Goal: Information Seeking & Learning: Check status

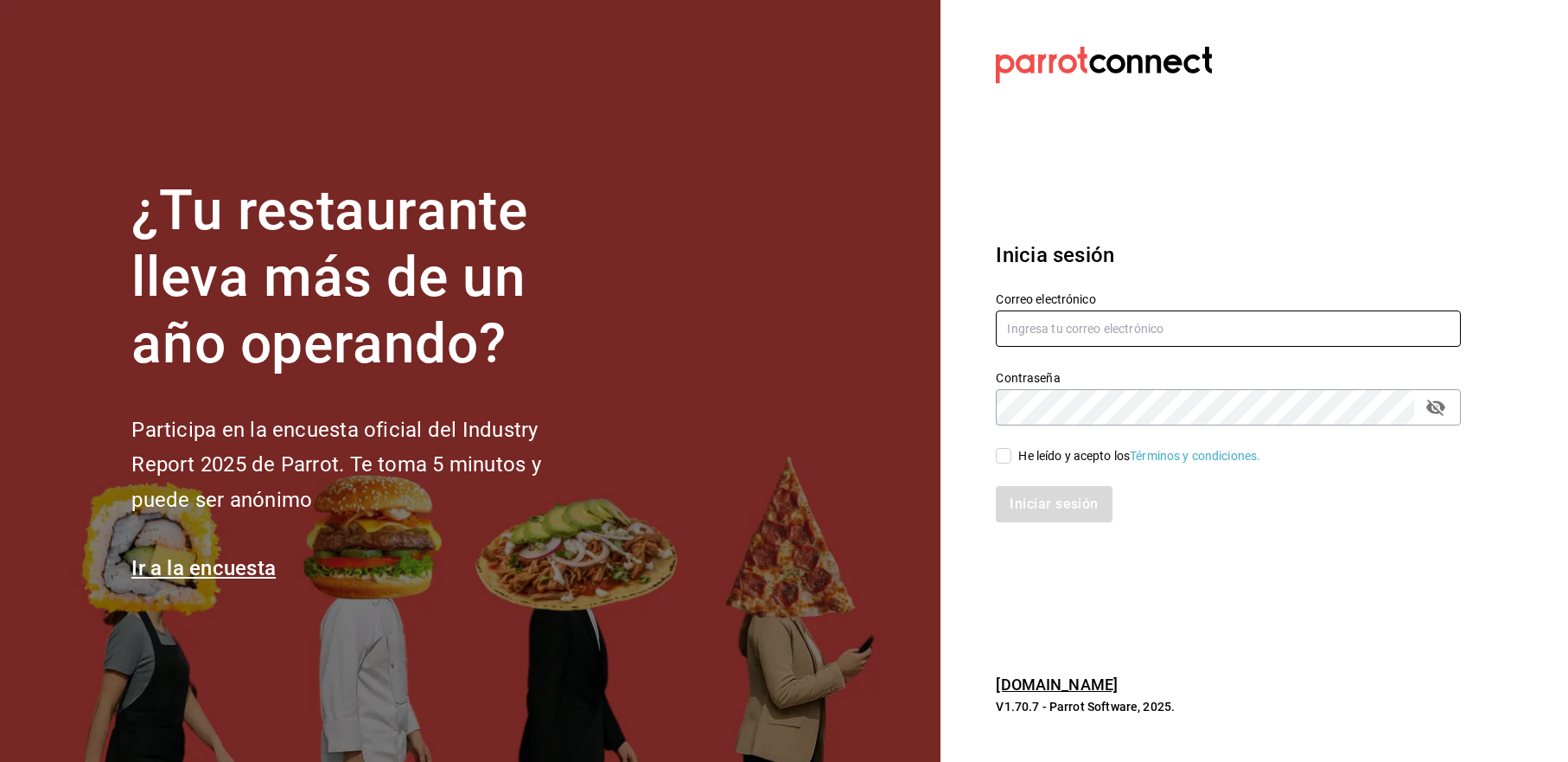
type input "[EMAIL_ADDRESS][DOMAIN_NAME]"
click at [1022, 469] on div "Iniciar sesión" at bounding box center [1218, 494] width 486 height 57
drag, startPoint x: 1013, startPoint y: 459, endPoint x: 1028, endPoint y: 511, distance: 54.1
click at [1013, 459] on span "He leído y acepto los Términos y condiciones." at bounding box center [1136, 456] width 249 height 19
click at [1012, 459] on input "He leído y acepto los Términos y condiciones." at bounding box center [1004, 456] width 16 height 16
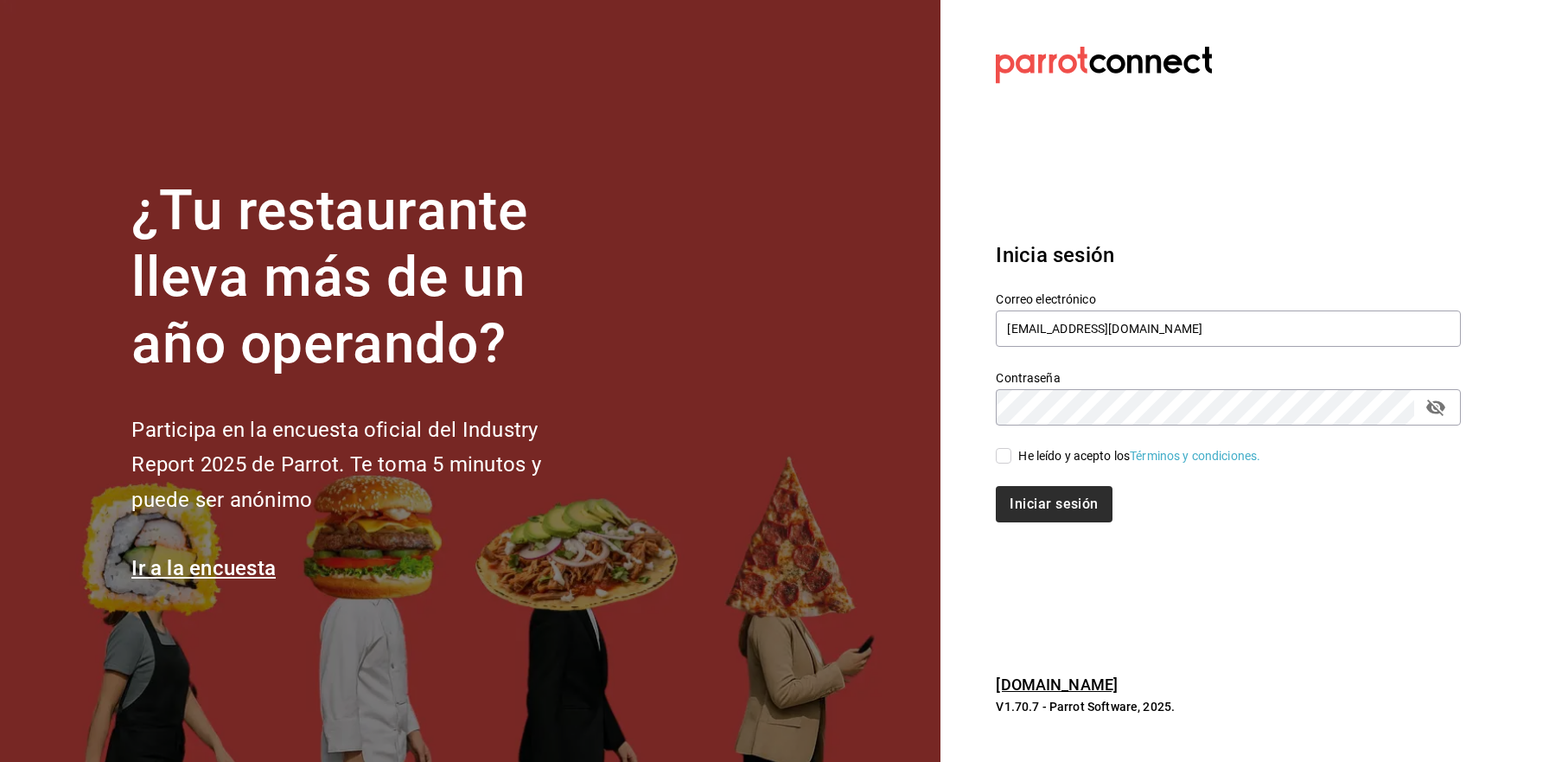
checkbox input "true"
click at [1028, 511] on button "Iniciar sesión" at bounding box center [1055, 503] width 118 height 36
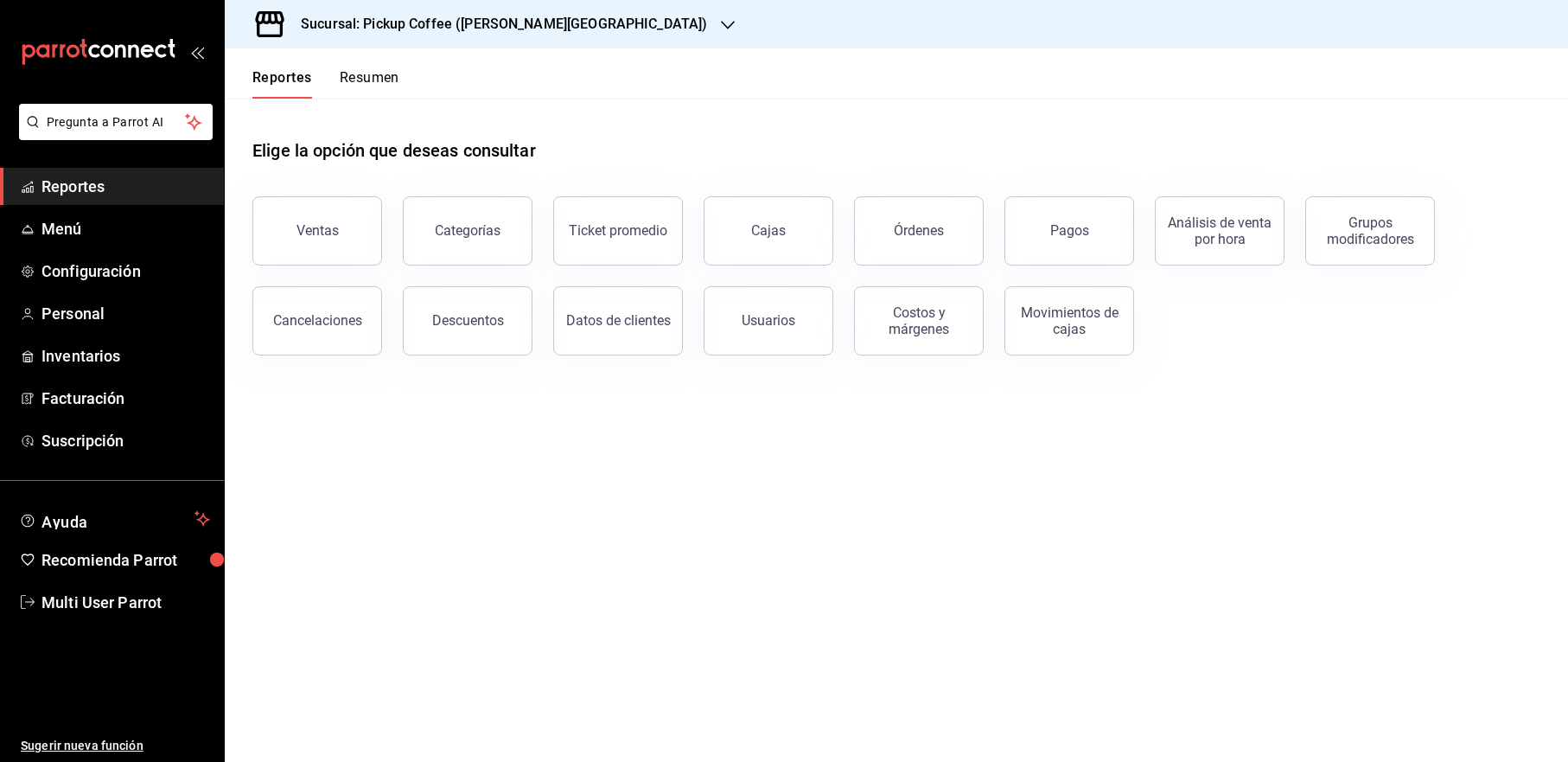
click at [391, 70] on button "Resumen" at bounding box center [369, 84] width 60 height 29
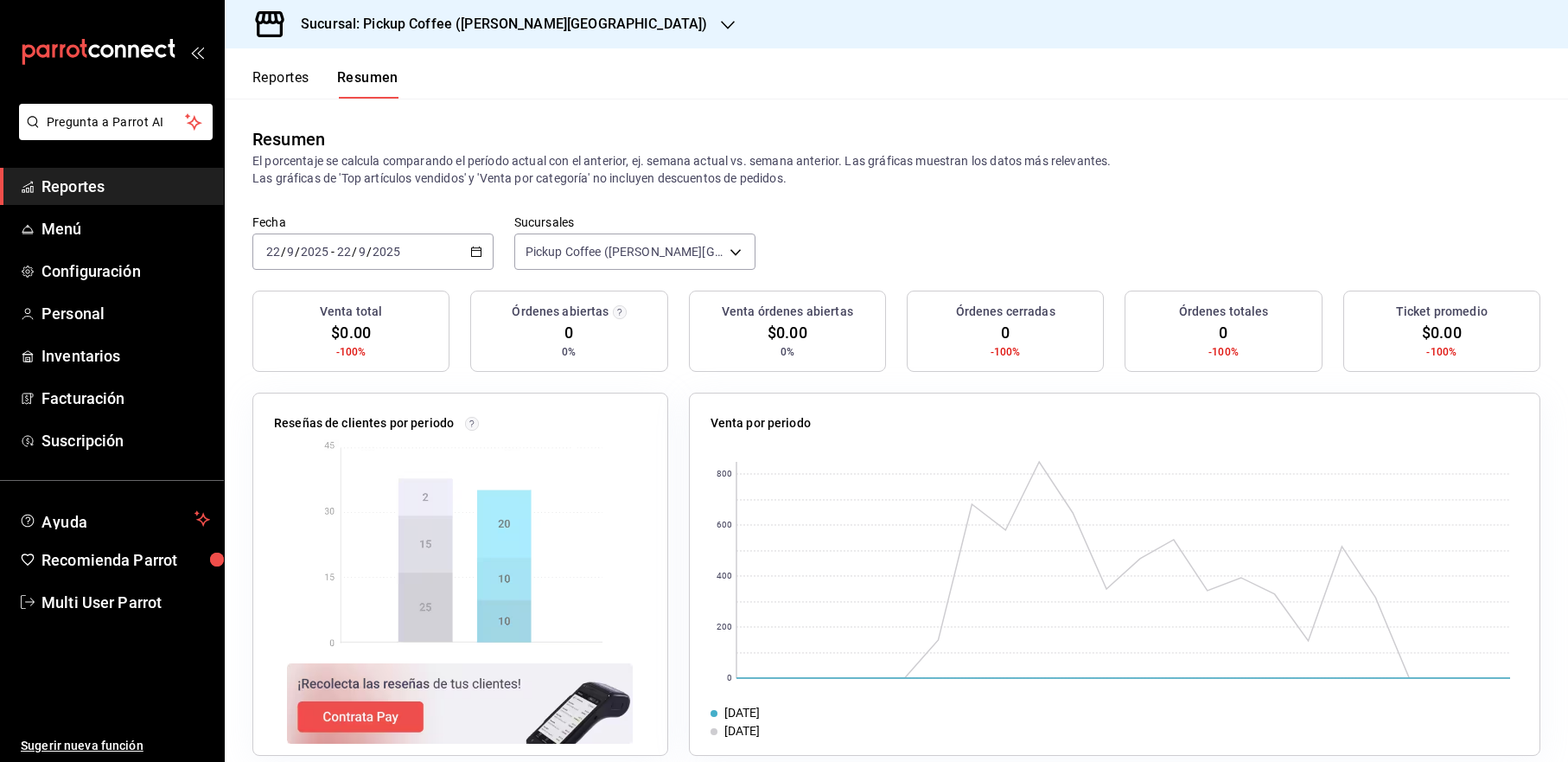
click at [558, 25] on div "Sucursal: Pickup Coffee ([PERSON_NAME][GEOGRAPHIC_DATA])" at bounding box center [491, 24] width 503 height 49
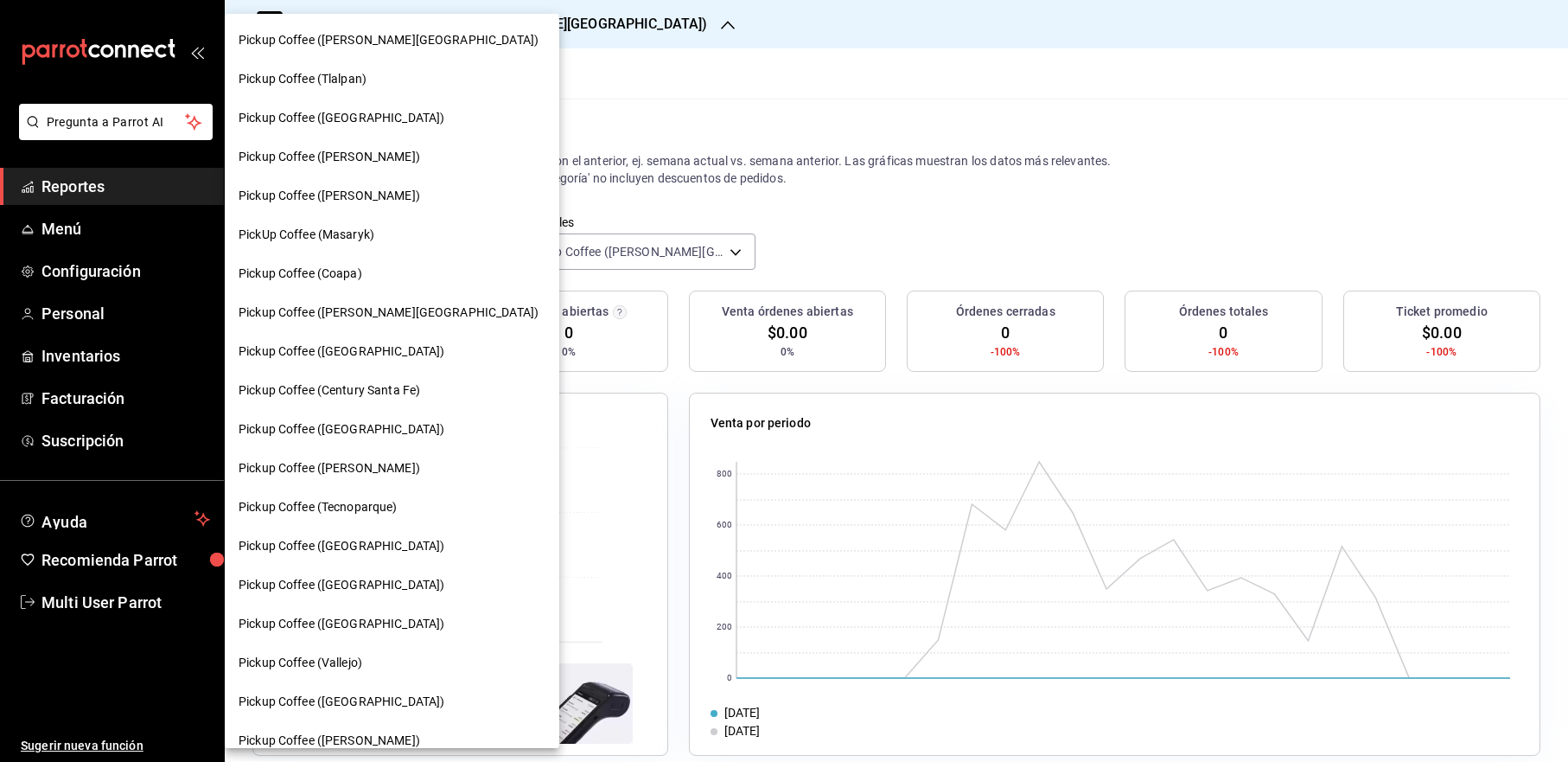
click at [572, 72] on div at bounding box center [784, 381] width 1568 height 762
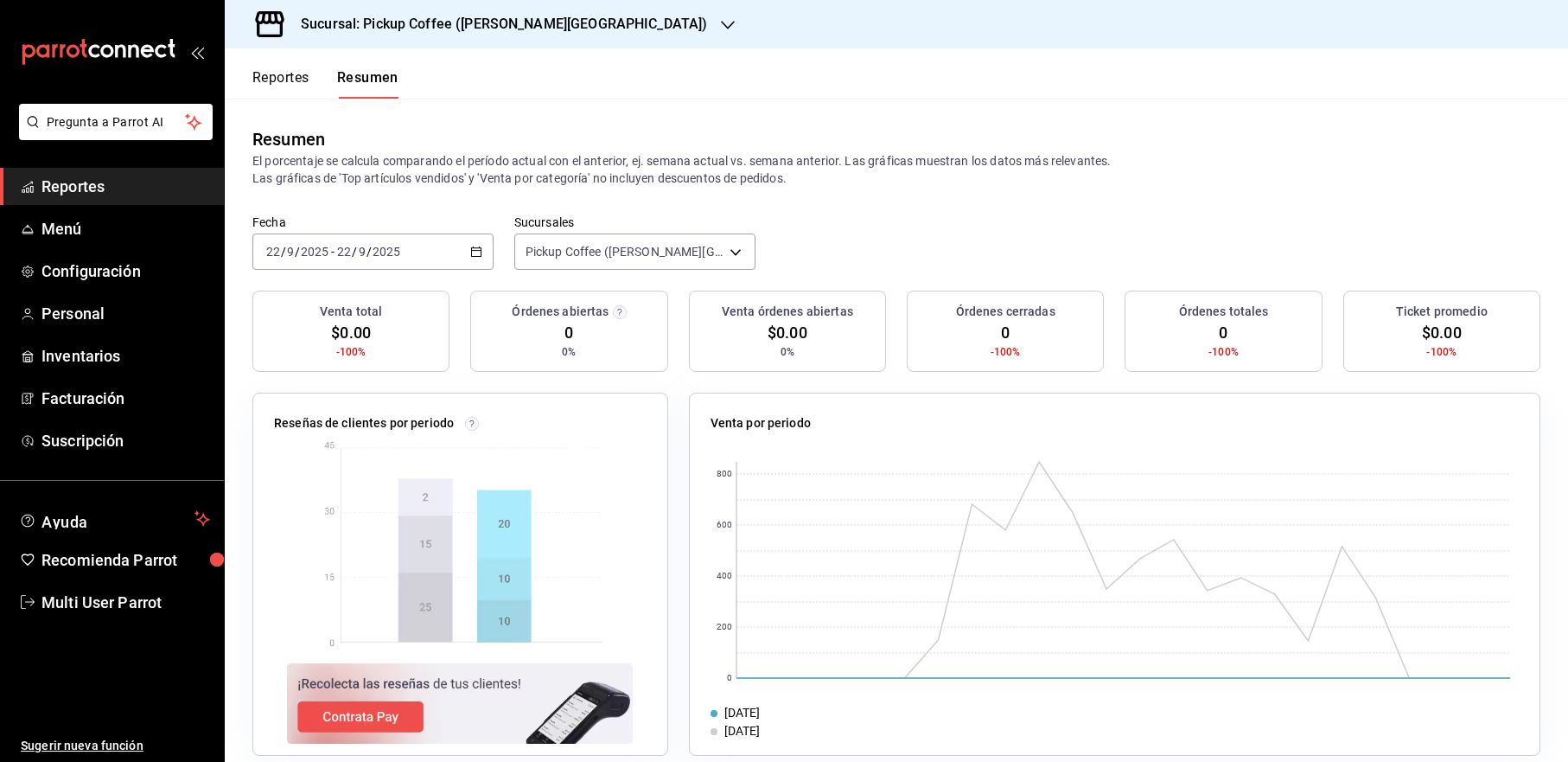
click at [278, 99] on div "Resumen El porcentaje se calcula comparando el período actual con el anterior, …" at bounding box center [896, 156] width 1344 height 116
click at [280, 93] on button "Reportes" at bounding box center [281, 84] width 57 height 29
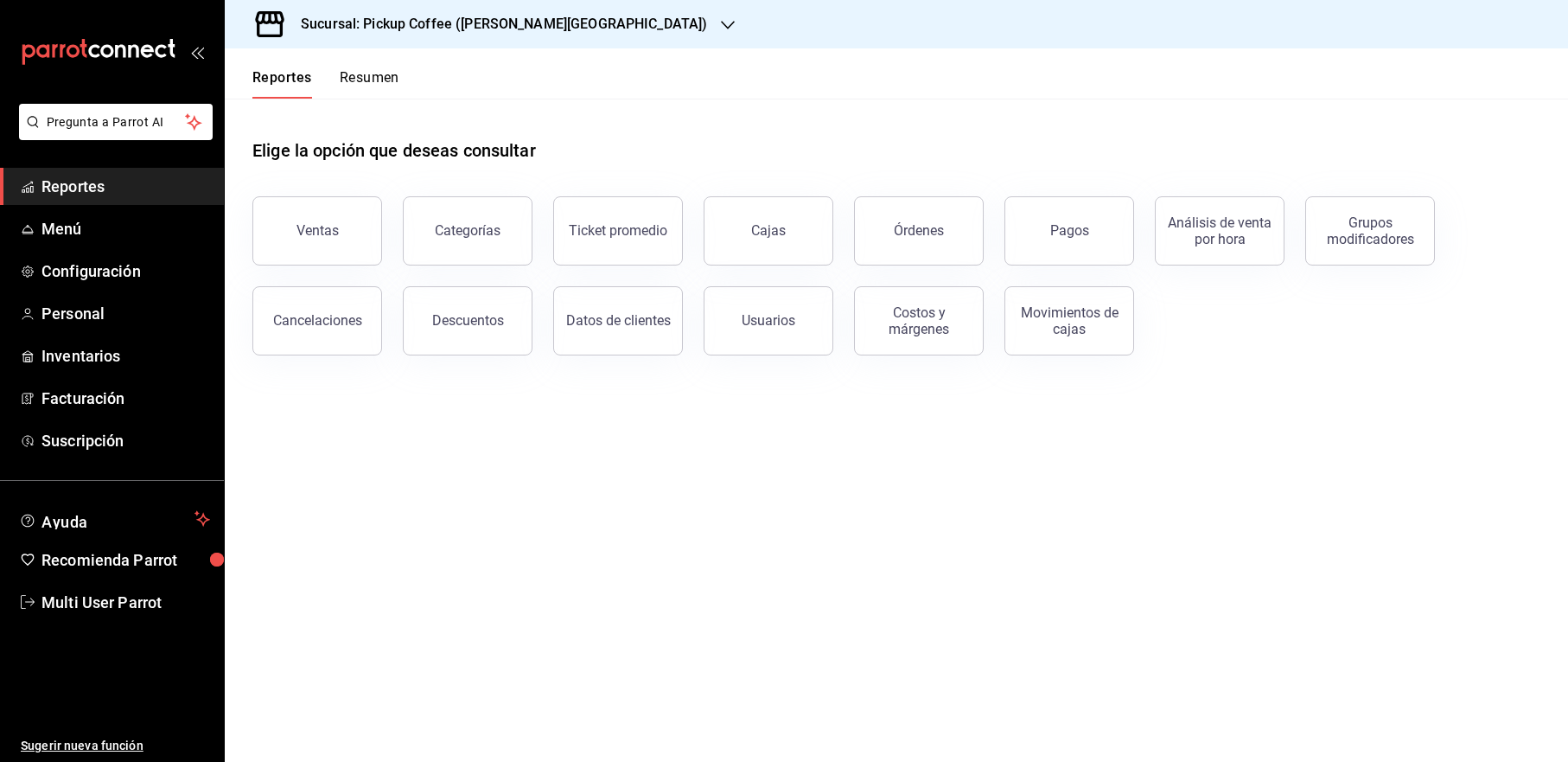
click at [410, 64] on header "Reportes Resumen" at bounding box center [896, 73] width 1344 height 50
click at [363, 87] on button "Resumen" at bounding box center [369, 84] width 60 height 29
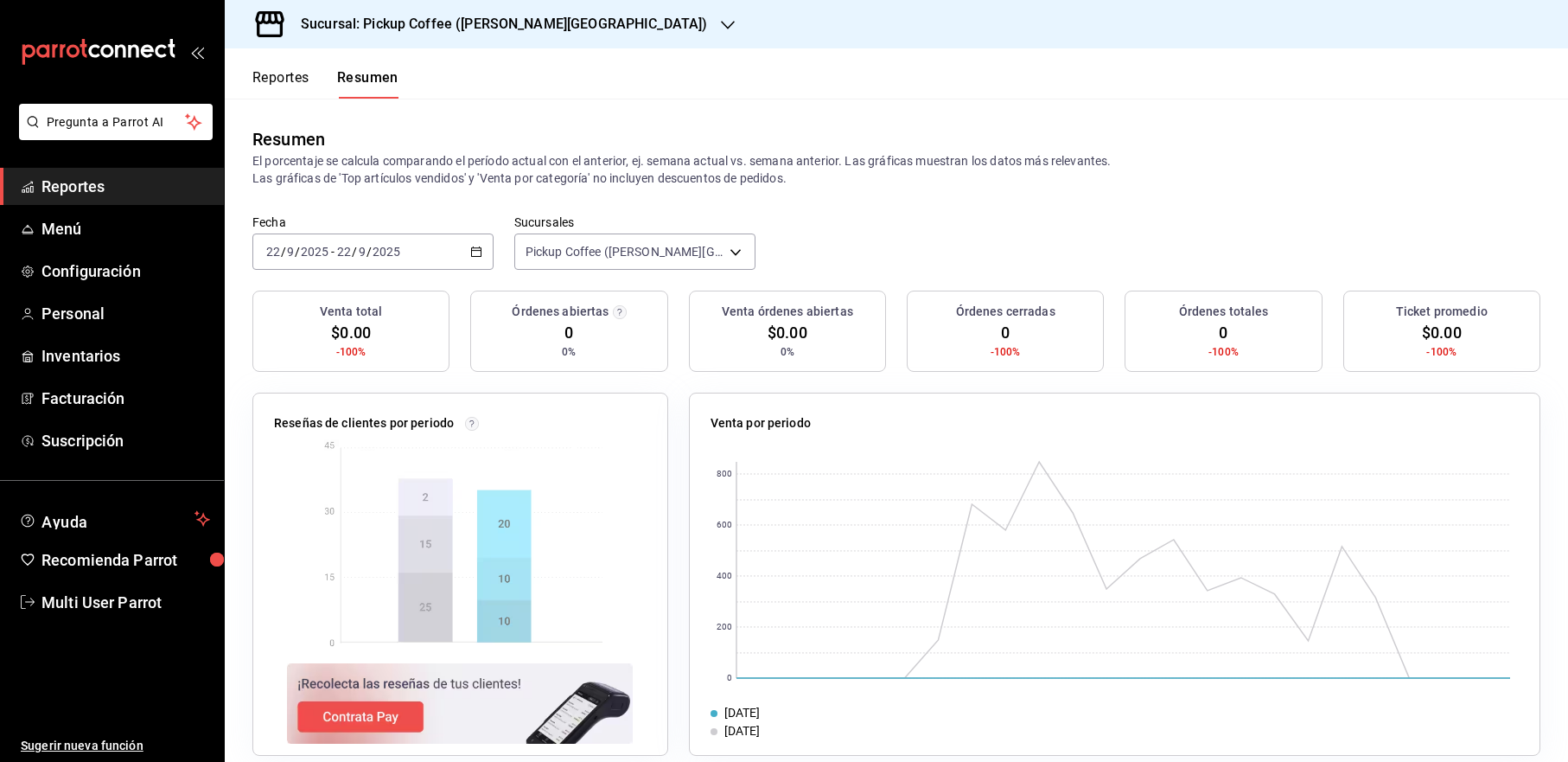
click at [537, 152] on p "El porcentaje se calcula comparando el período actual con el anterior, ej. sema…" at bounding box center [897, 169] width 1288 height 34
click at [461, 252] on div "2025-09-22 22 / 9 / 2025 - 2025-09-22 22 / 9 / 2025" at bounding box center [373, 251] width 241 height 36
click at [504, 147] on div "Resumen" at bounding box center [897, 139] width 1288 height 26
click at [497, 244] on div "Fecha 2025-09-22 22 / 9 / 2025 - 2025-09-22 22 / 9 / 2025 Sucursales Pickup Cof…" at bounding box center [896, 253] width 1344 height 76
click at [485, 252] on div "2025-09-22 22 / 9 / 2025 - 2025-09-22 22 / 9 / 2025" at bounding box center [373, 251] width 241 height 36
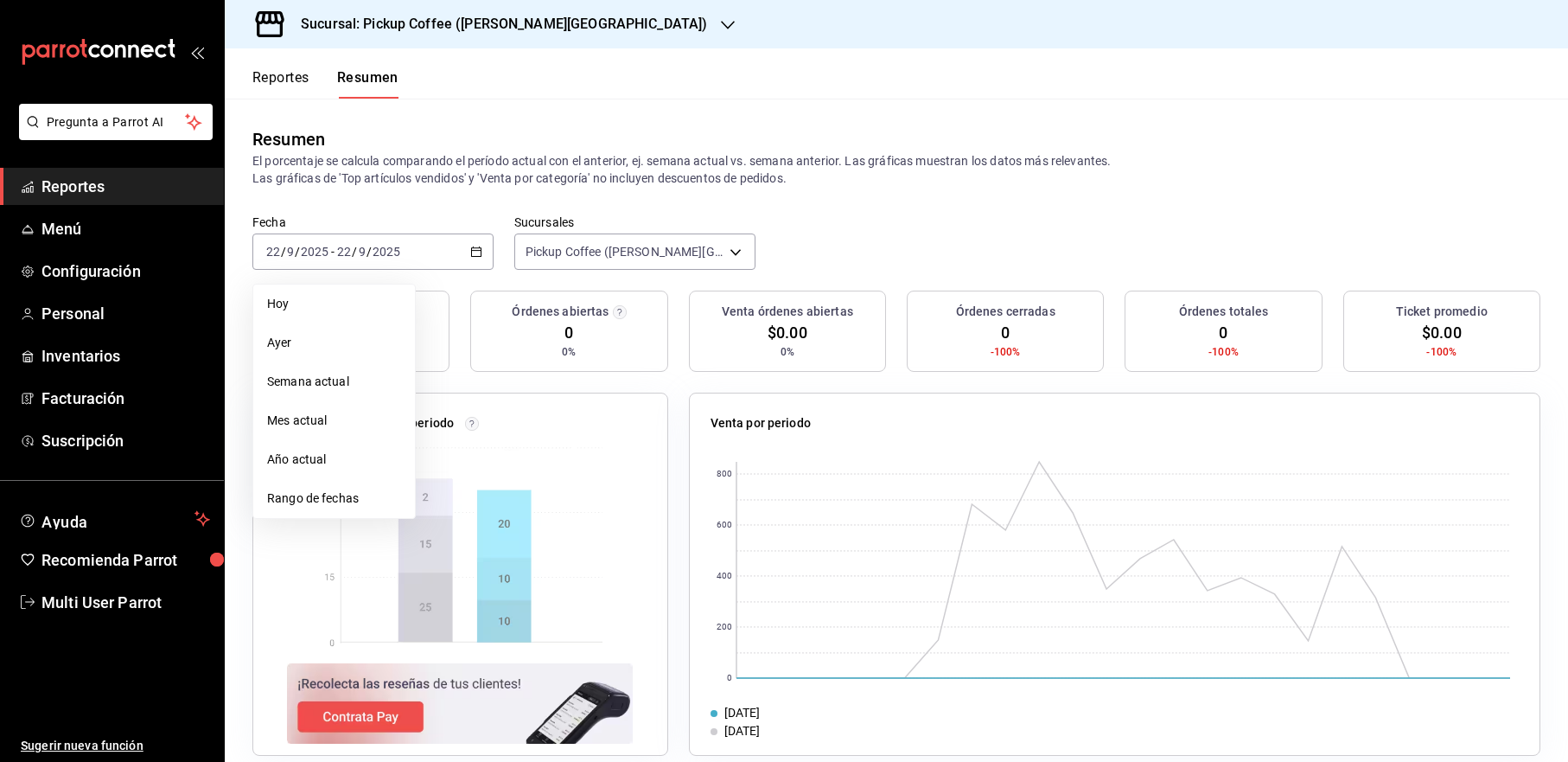
click at [619, 166] on p "El porcentaje se calcula comparando el período actual con el anterior, ej. sema…" at bounding box center [897, 169] width 1288 height 34
click at [290, 77] on button "Reportes" at bounding box center [281, 84] width 57 height 29
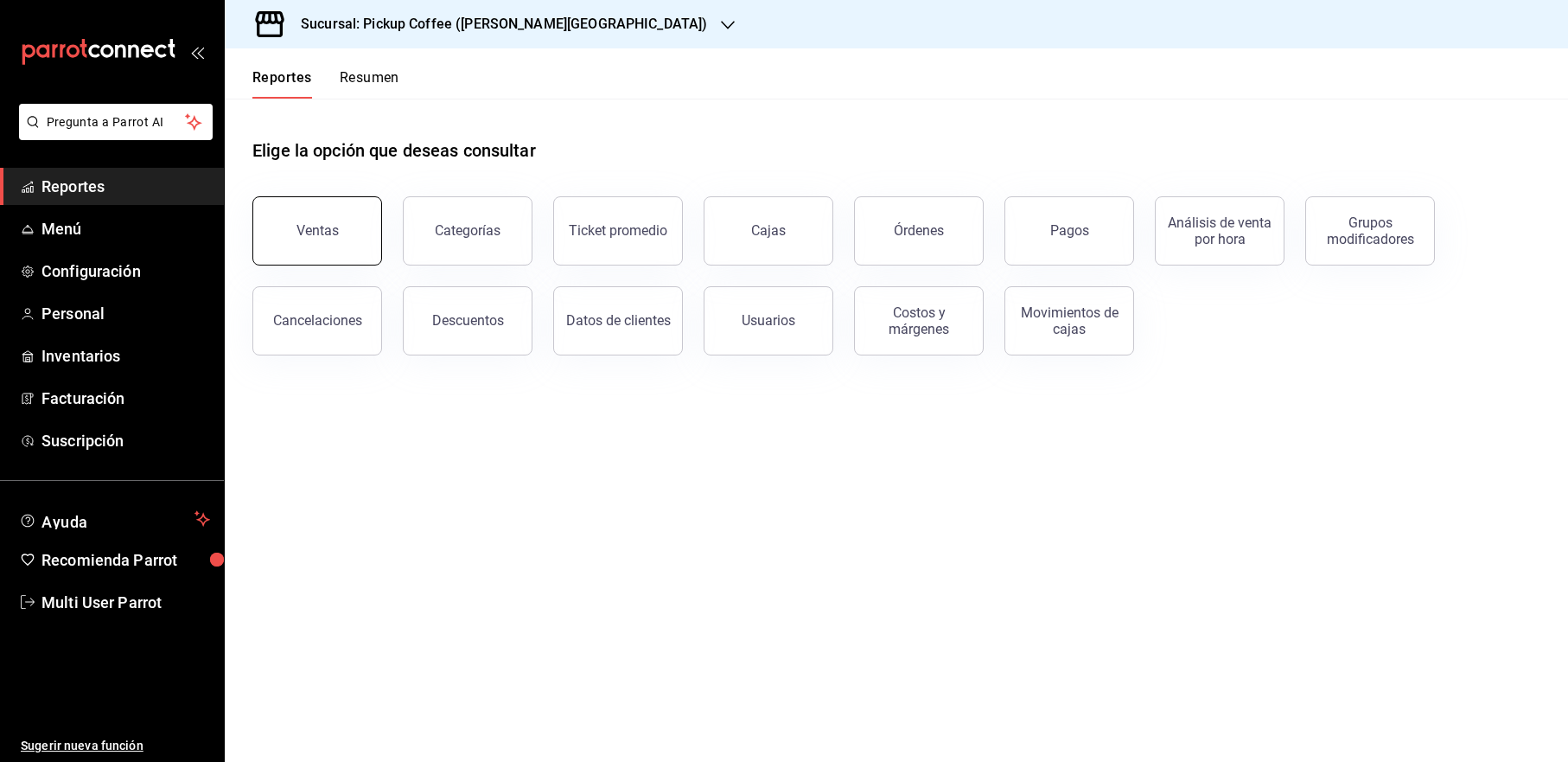
click at [334, 204] on button "Ventas" at bounding box center [317, 230] width 130 height 69
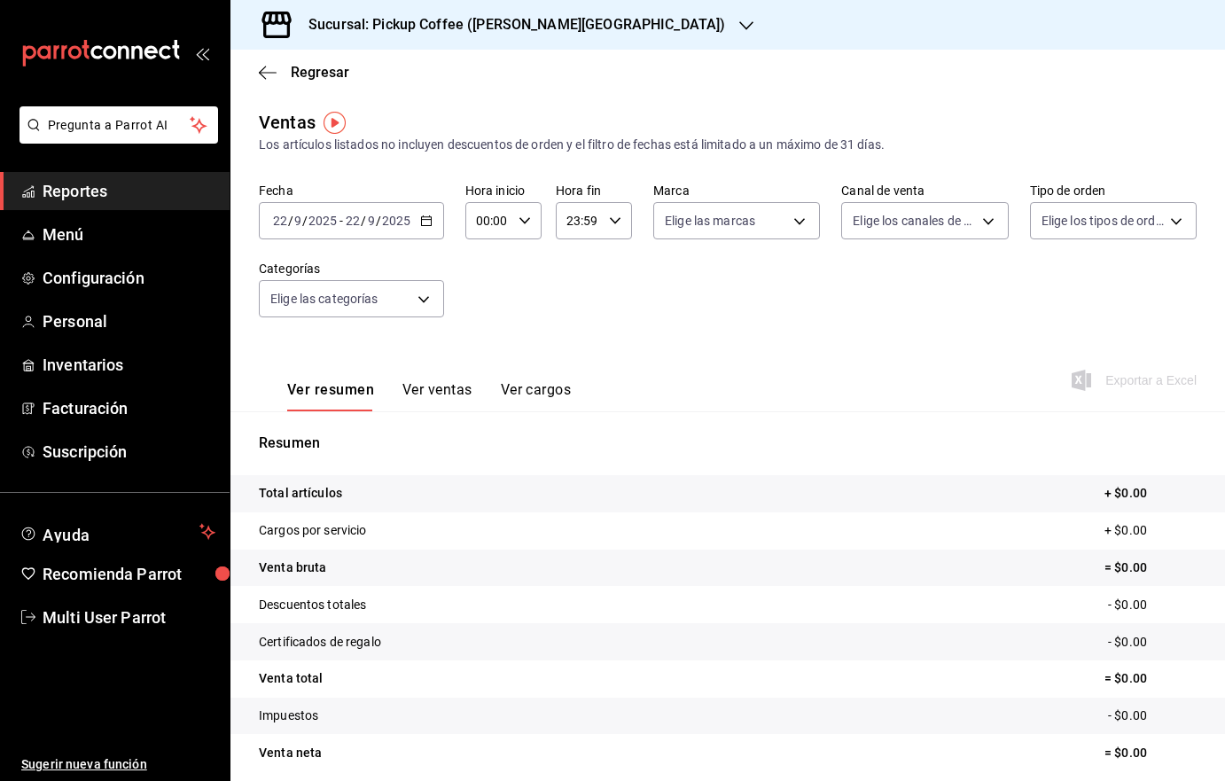
click at [434, 233] on div "2025-09-22 22 / 9 / 2025 - 2025-09-22 22 / 9 / 2025" at bounding box center [351, 220] width 185 height 37
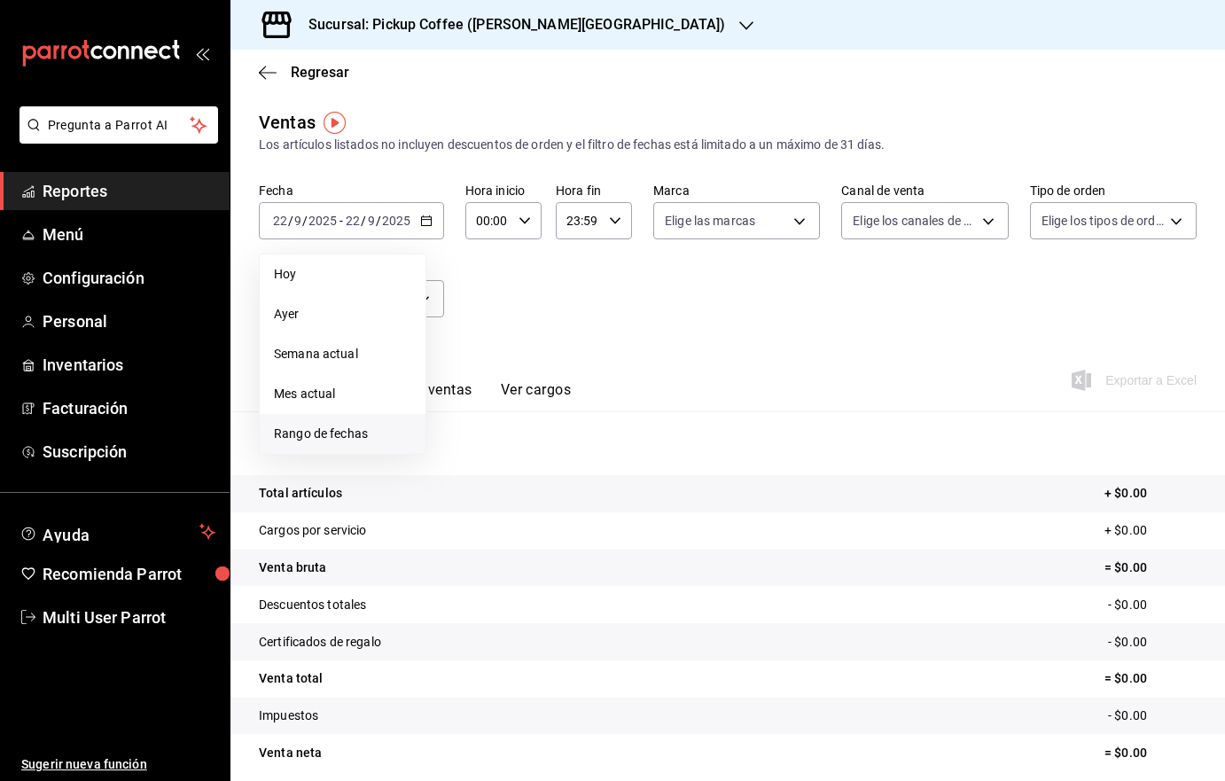
click at [308, 425] on span "Rango de fechas" at bounding box center [342, 433] width 137 height 19
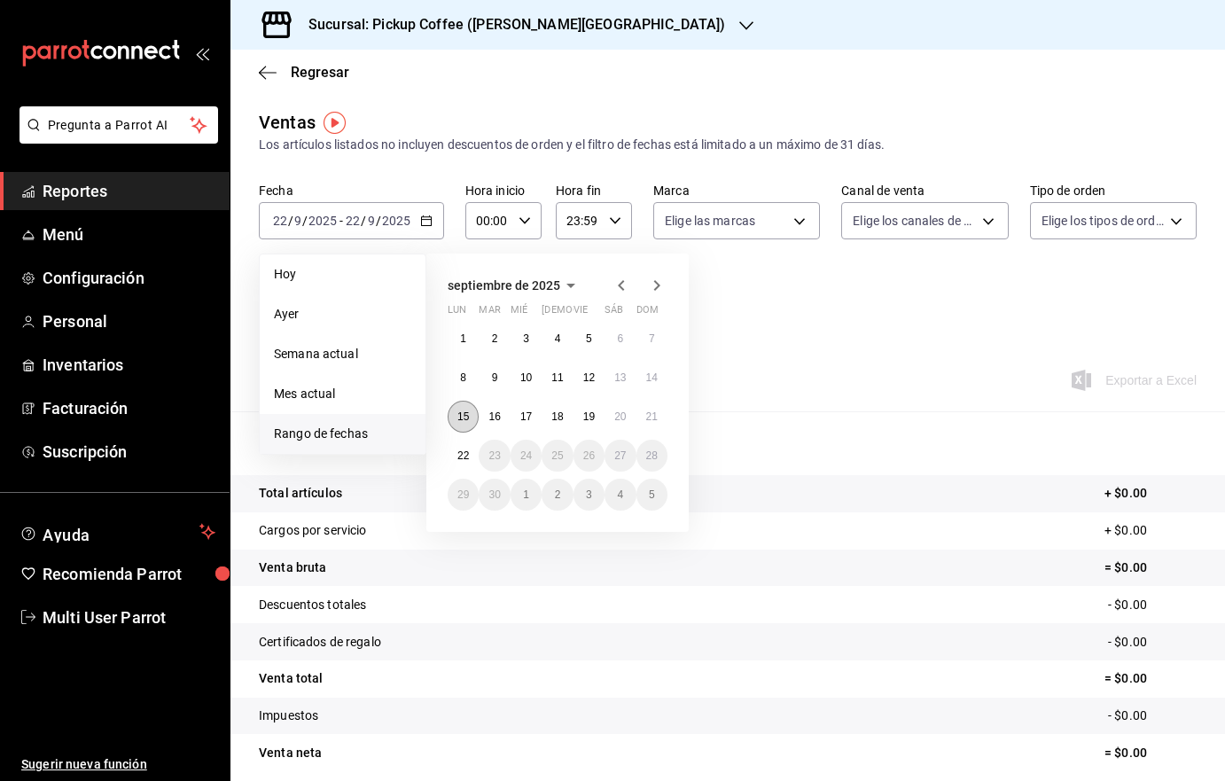
click at [459, 413] on abbr "15" at bounding box center [463, 416] width 12 height 12
drag, startPoint x: 665, startPoint y: 418, endPoint x: 658, endPoint y: 370, distance: 48.4
click at [665, 418] on button "21" at bounding box center [651, 417] width 31 height 32
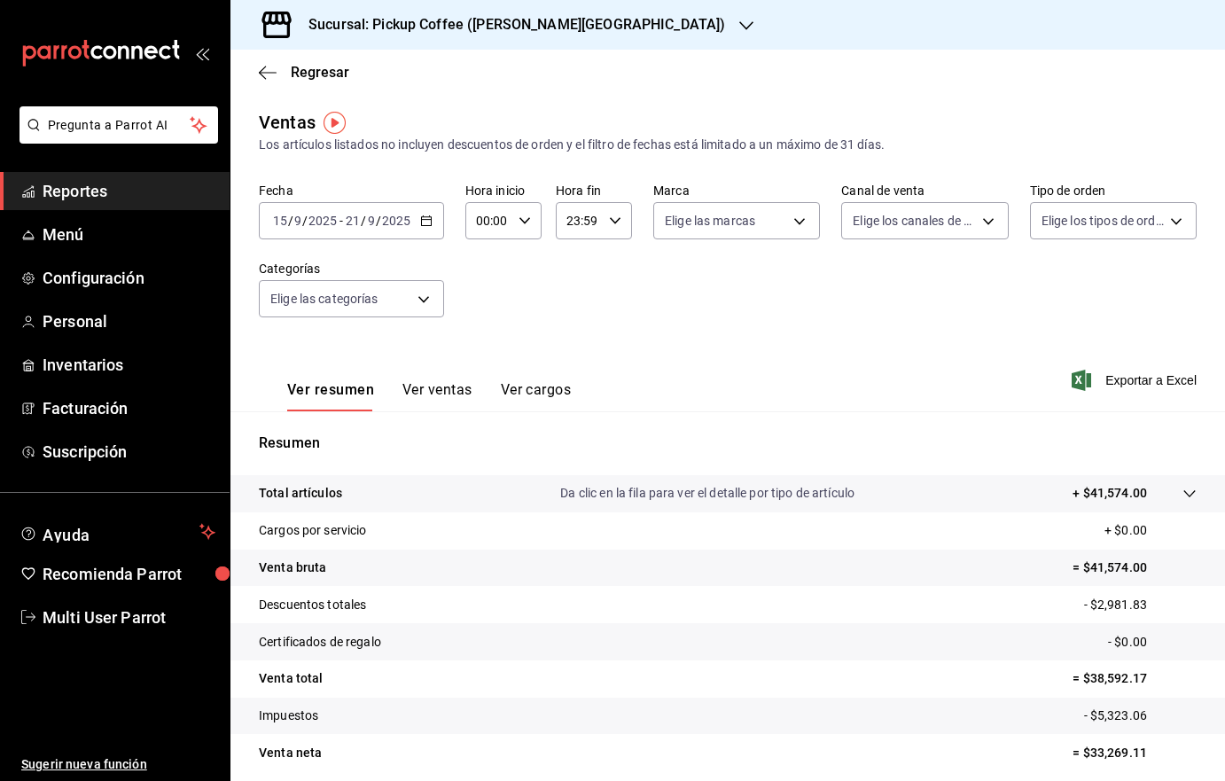
click at [576, 22] on div "Sucursal: Pickup Coffee (Quintana Roo)" at bounding box center [503, 25] width 516 height 50
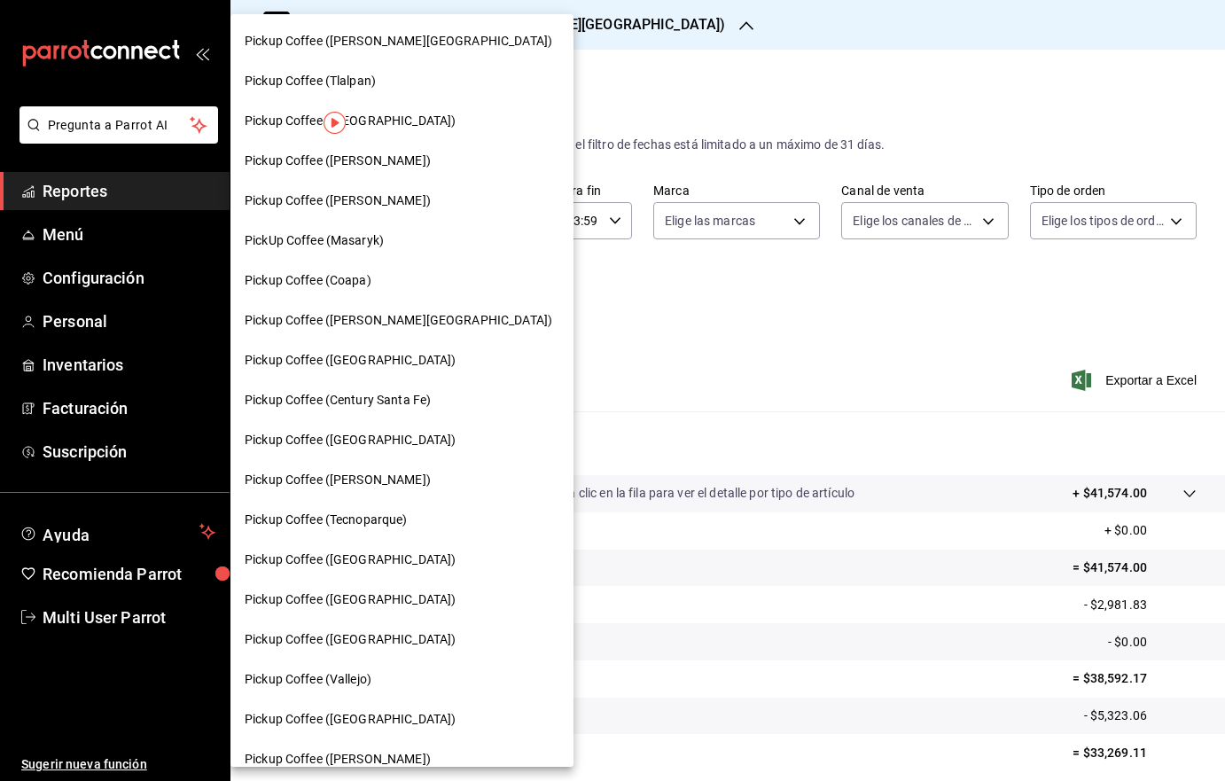
click at [409, 80] on div "Pickup Coffee (Tlalpan)" at bounding box center [402, 81] width 315 height 19
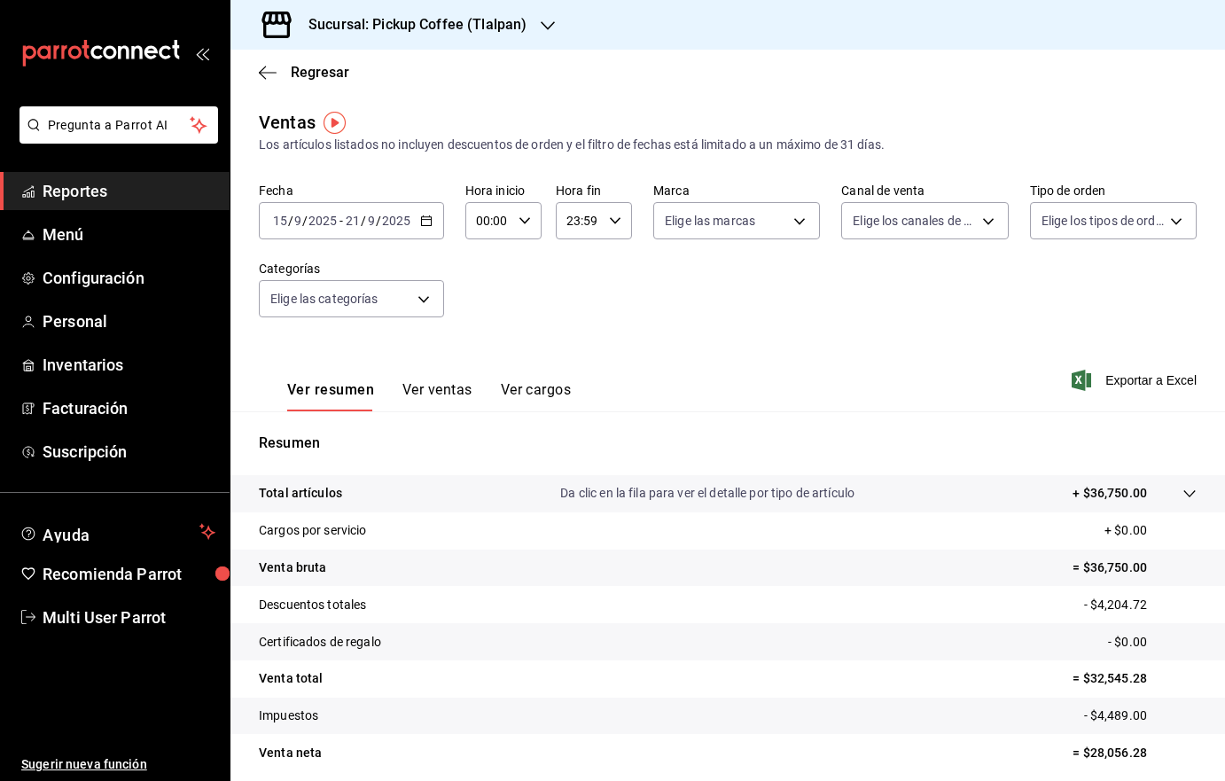
click at [547, 26] on icon "button" at bounding box center [547, 26] width 14 height 14
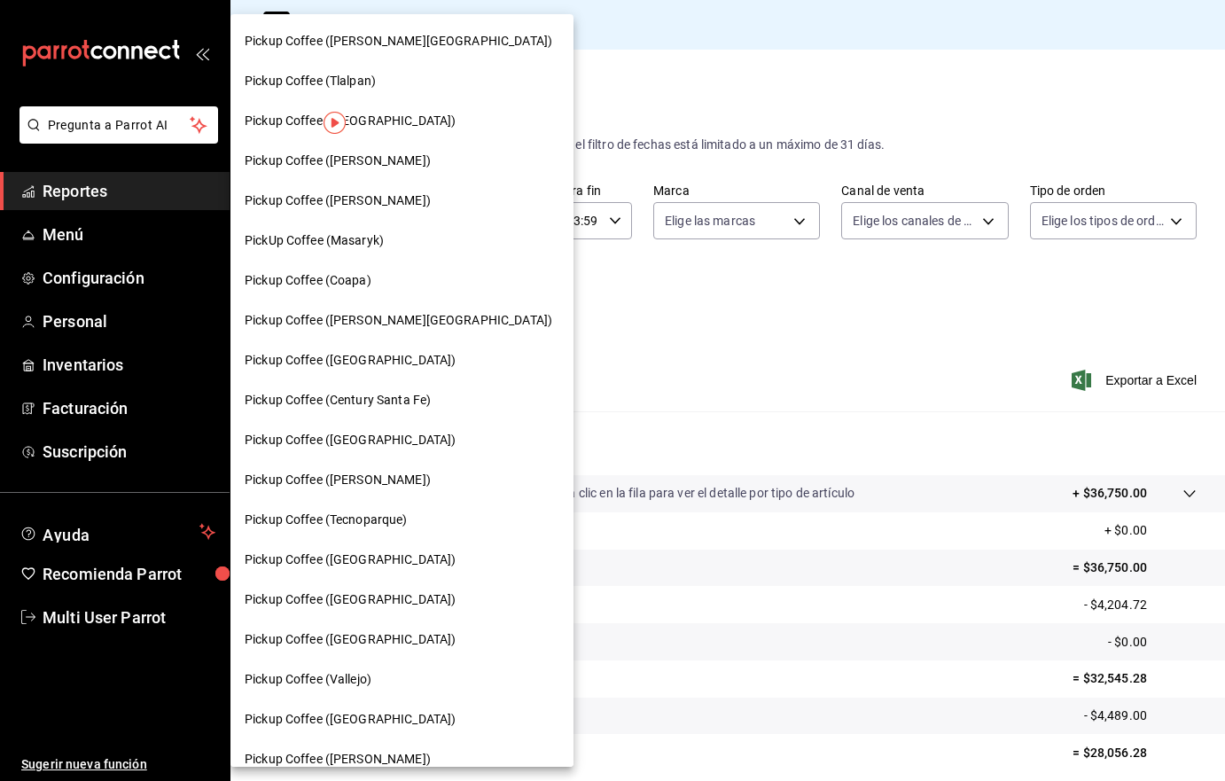
click at [437, 154] on div "Pickup Coffee (Miguel Angel)" at bounding box center [402, 161] width 315 height 19
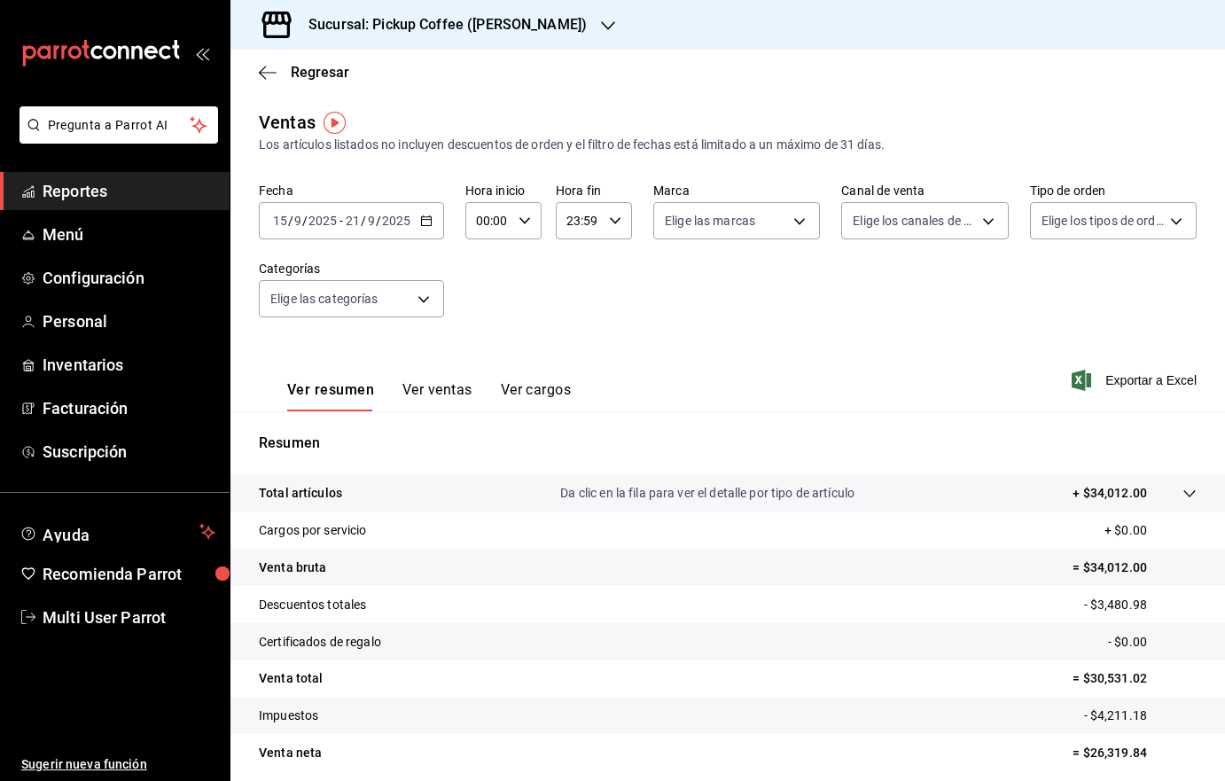
click at [589, 22] on div "Sucursal: Pickup Coffee (Miguel Angel)" at bounding box center [433, 25] width 377 height 50
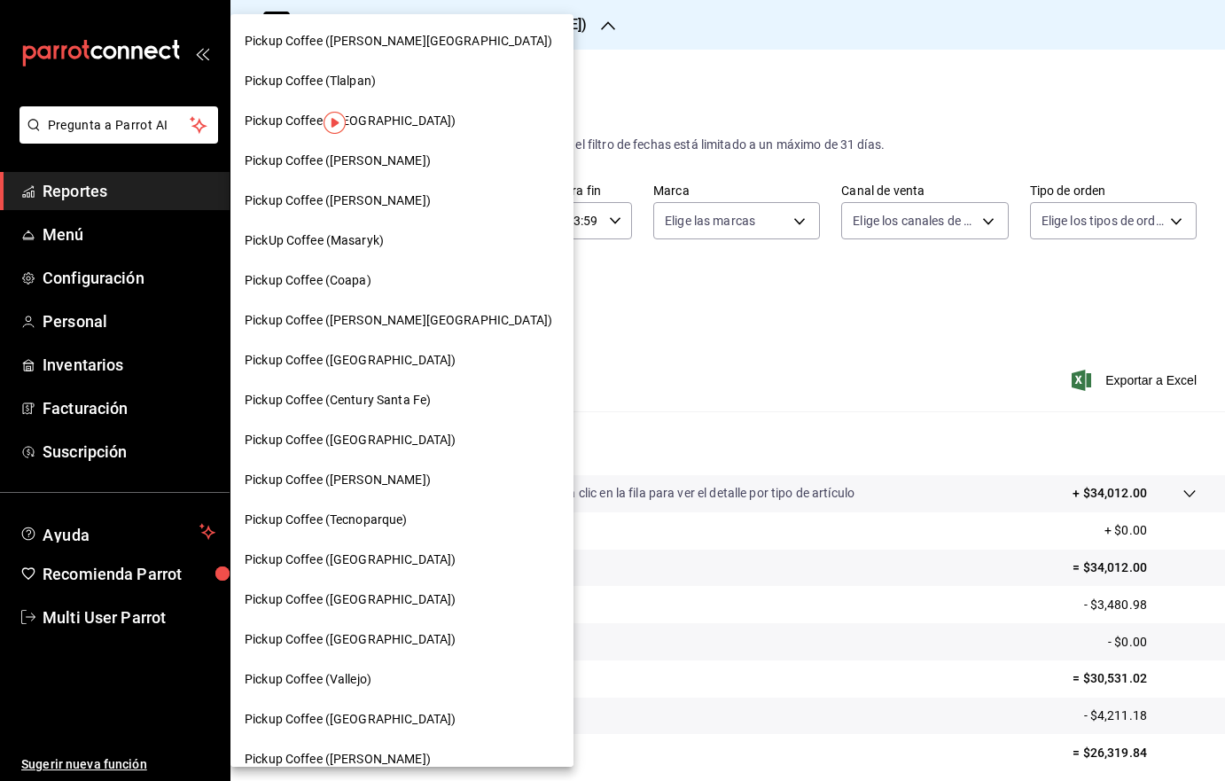
click at [382, 276] on div "Pickup Coffee (Coapa)" at bounding box center [402, 280] width 315 height 19
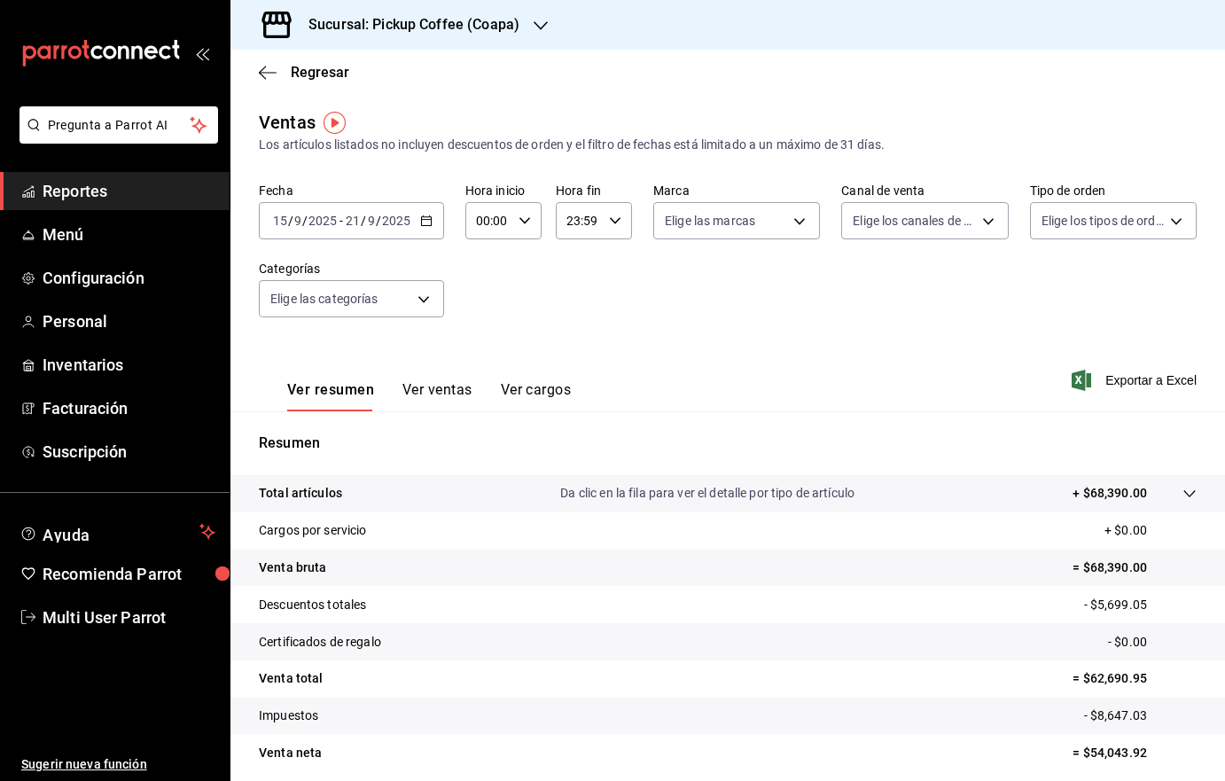
click at [538, 38] on div "Sucursal: Pickup Coffee (Coapa)" at bounding box center [400, 25] width 310 height 50
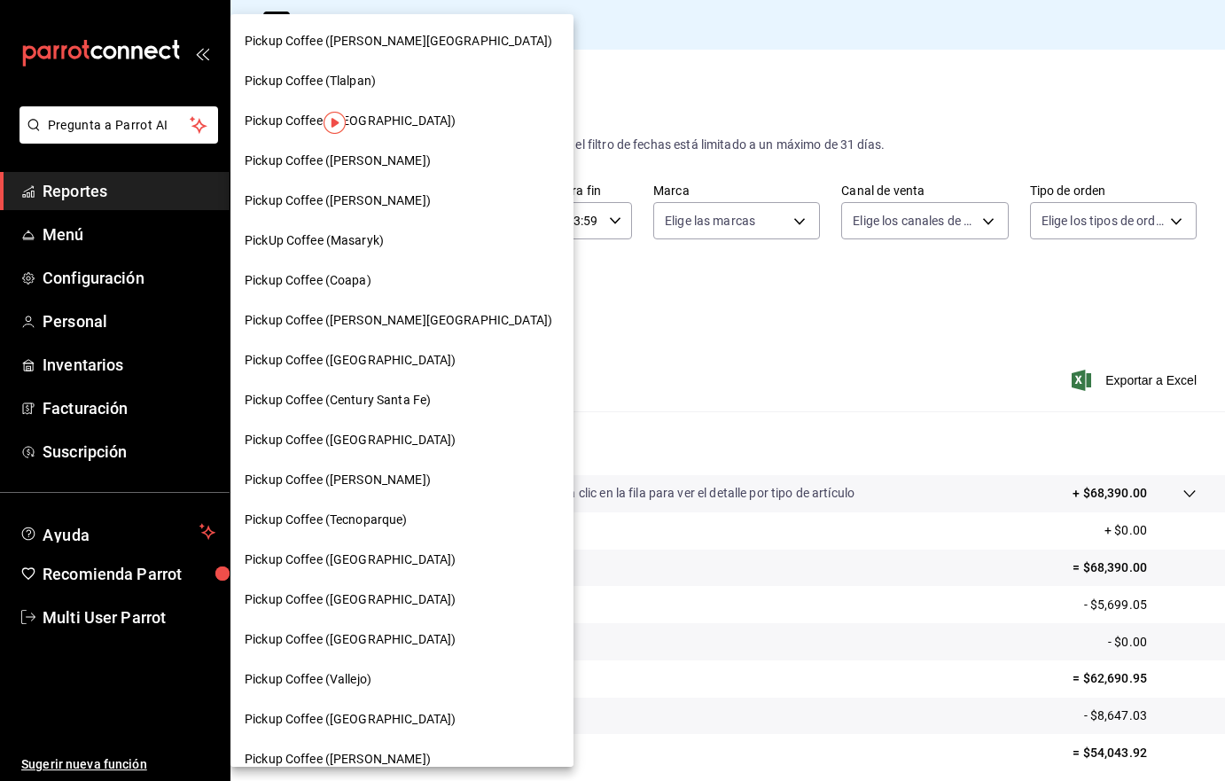
click at [387, 329] on span "Pickup Coffee (Guadalupe Inn)" at bounding box center [398, 320] width 307 height 19
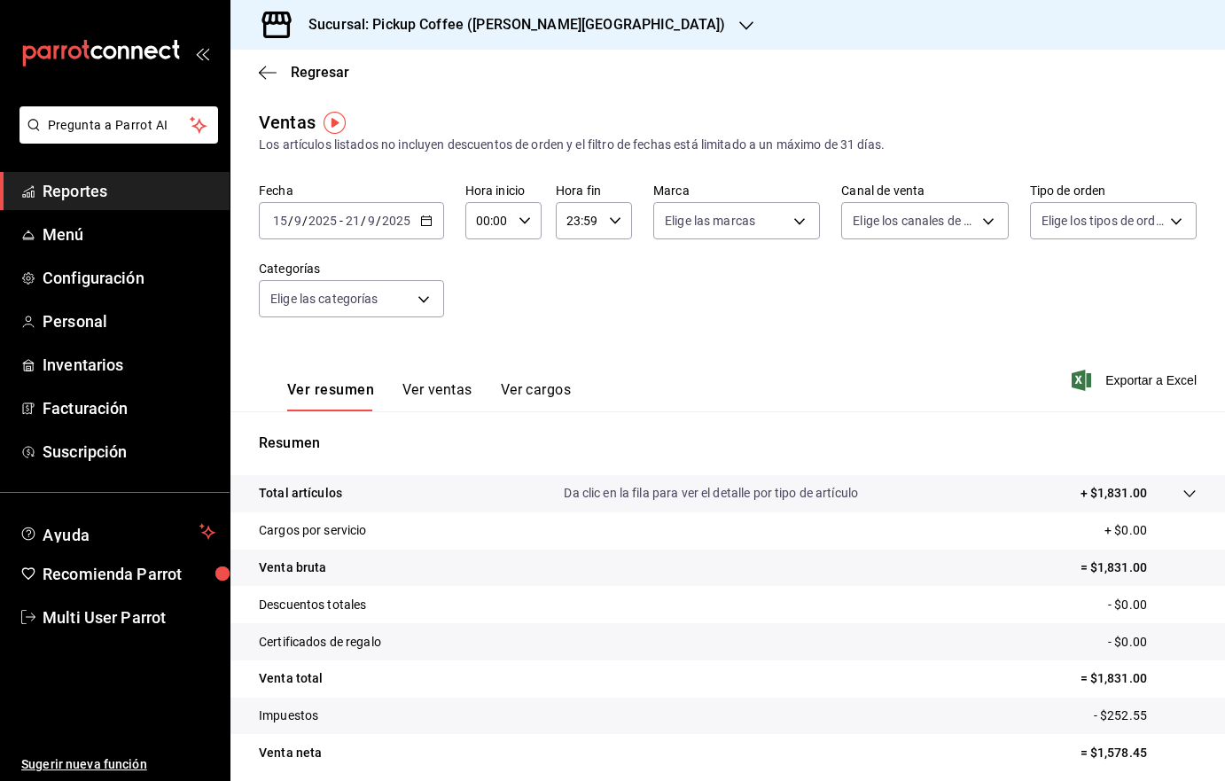
click at [418, 218] on div "2025-09-15 15 / 9 / 2025 - 2025-09-21 21 / 9 / 2025" at bounding box center [351, 220] width 185 height 37
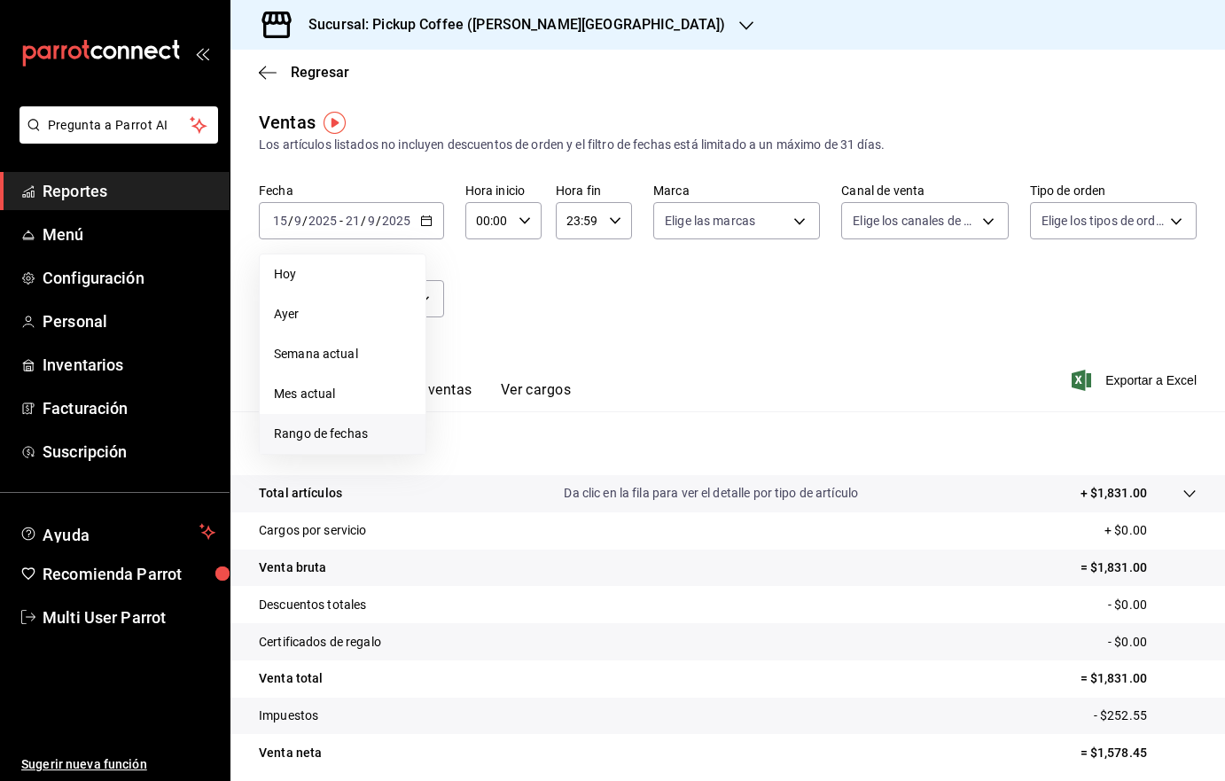
click at [319, 429] on span "Rango de fechas" at bounding box center [342, 433] width 137 height 19
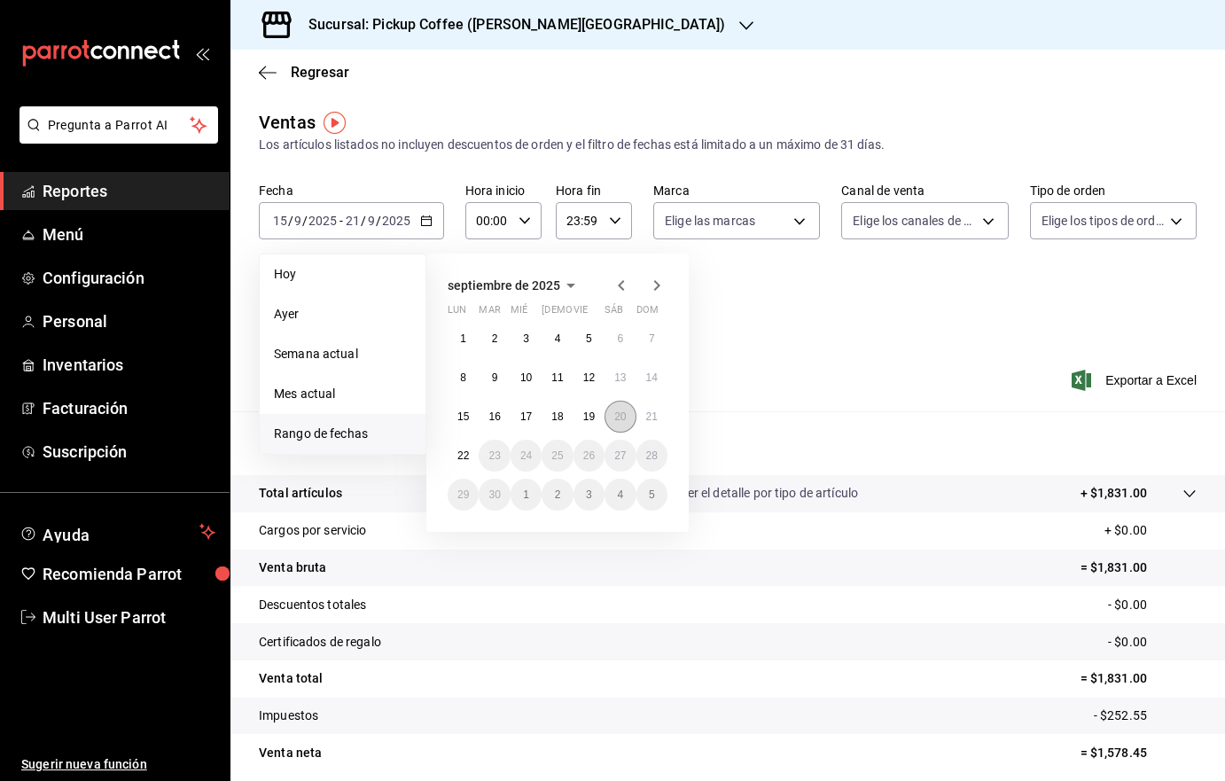
click at [622, 415] on abbr "20" at bounding box center [620, 416] width 12 height 12
click at [619, 412] on abbr "20" at bounding box center [620, 416] width 12 height 12
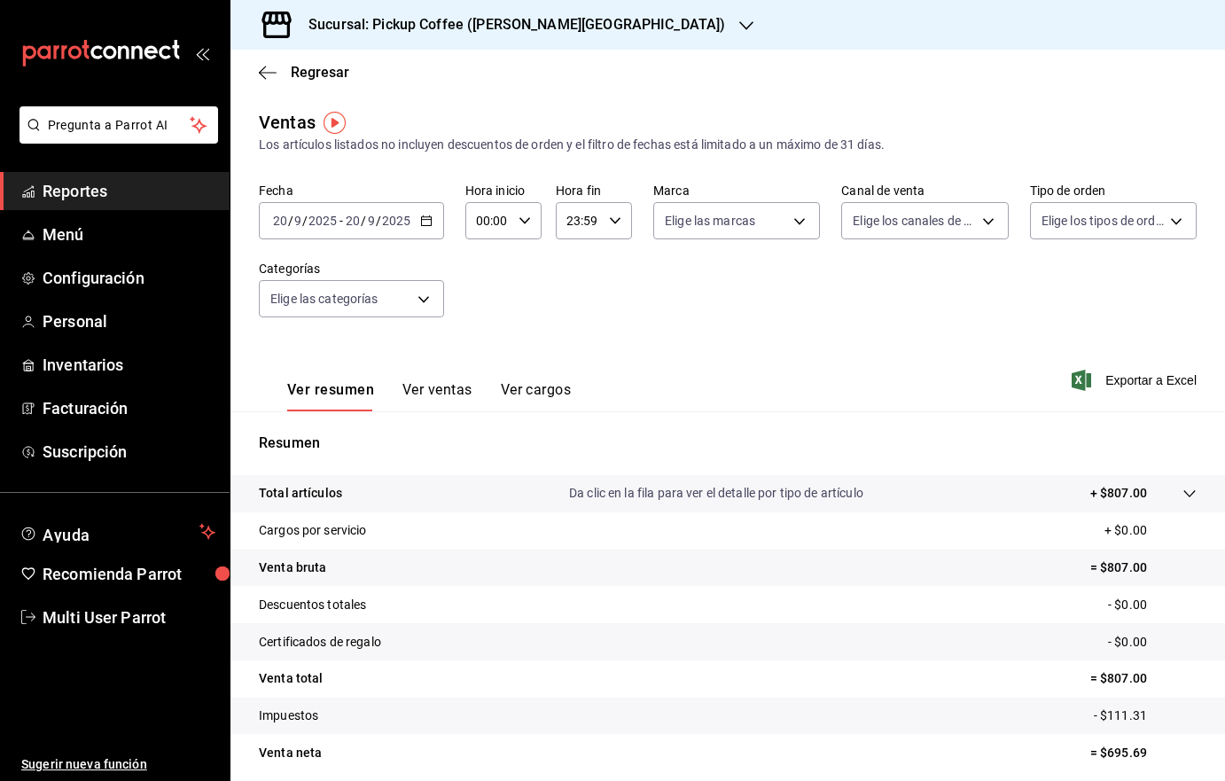
click at [426, 235] on div "2025-09-20 20 / 9 / 2025 - 2025-09-20 20 / 9 / 2025" at bounding box center [351, 220] width 185 height 37
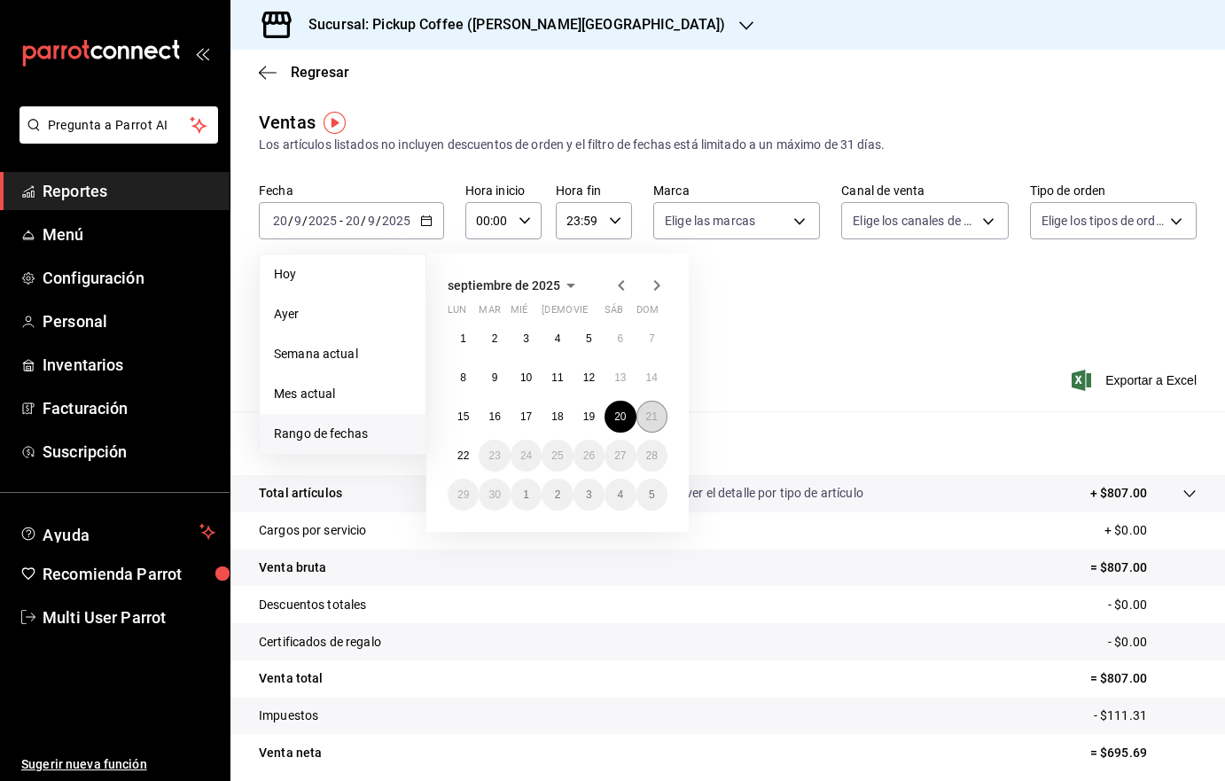
click at [666, 415] on div "1 2 3 4 5 6 7 8 9 10 11 12 13 14 15 16 17 18 19 20 21 22 23 24 25 26 27 28 29 3…" at bounding box center [557, 417] width 220 height 188
click at [655, 416] on abbr "21" at bounding box center [652, 416] width 12 height 12
click at [656, 416] on abbr "21" at bounding box center [652, 416] width 12 height 12
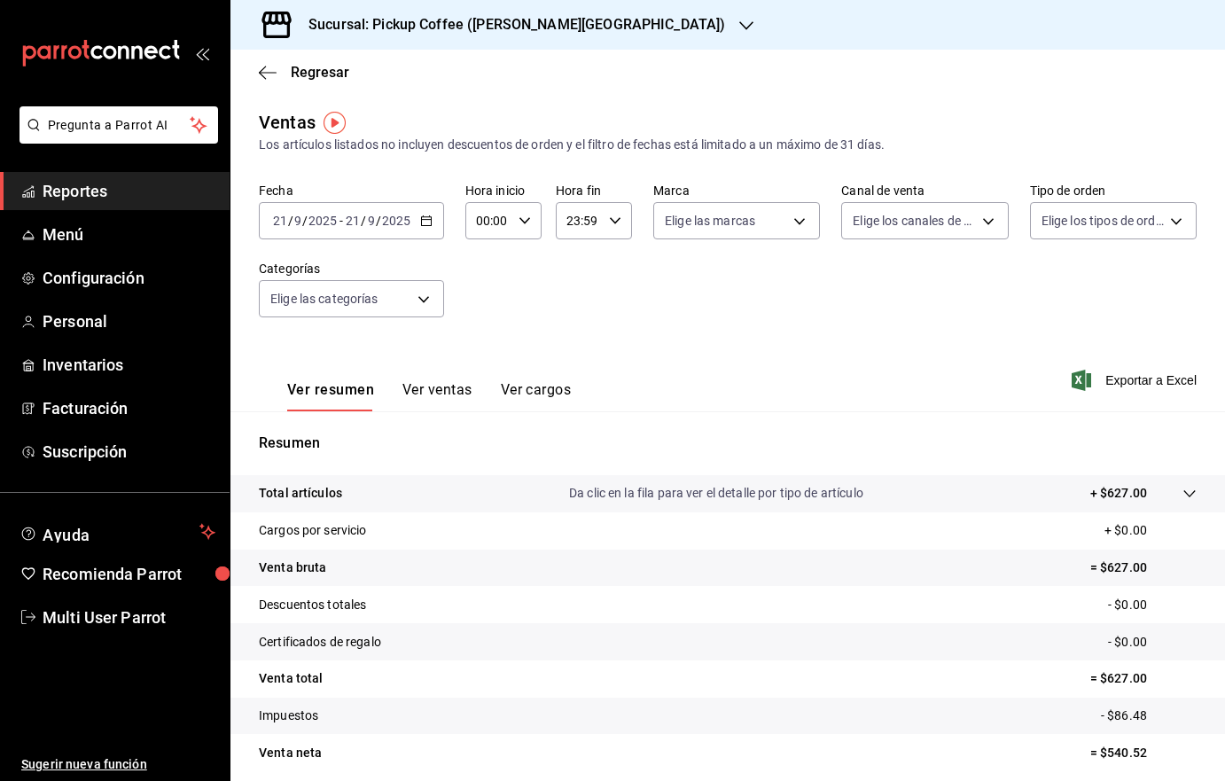
click at [418, 229] on div "2025-09-21 21 / 9 / 2025 - 2025-09-21 21 / 9 / 2025" at bounding box center [351, 220] width 185 height 37
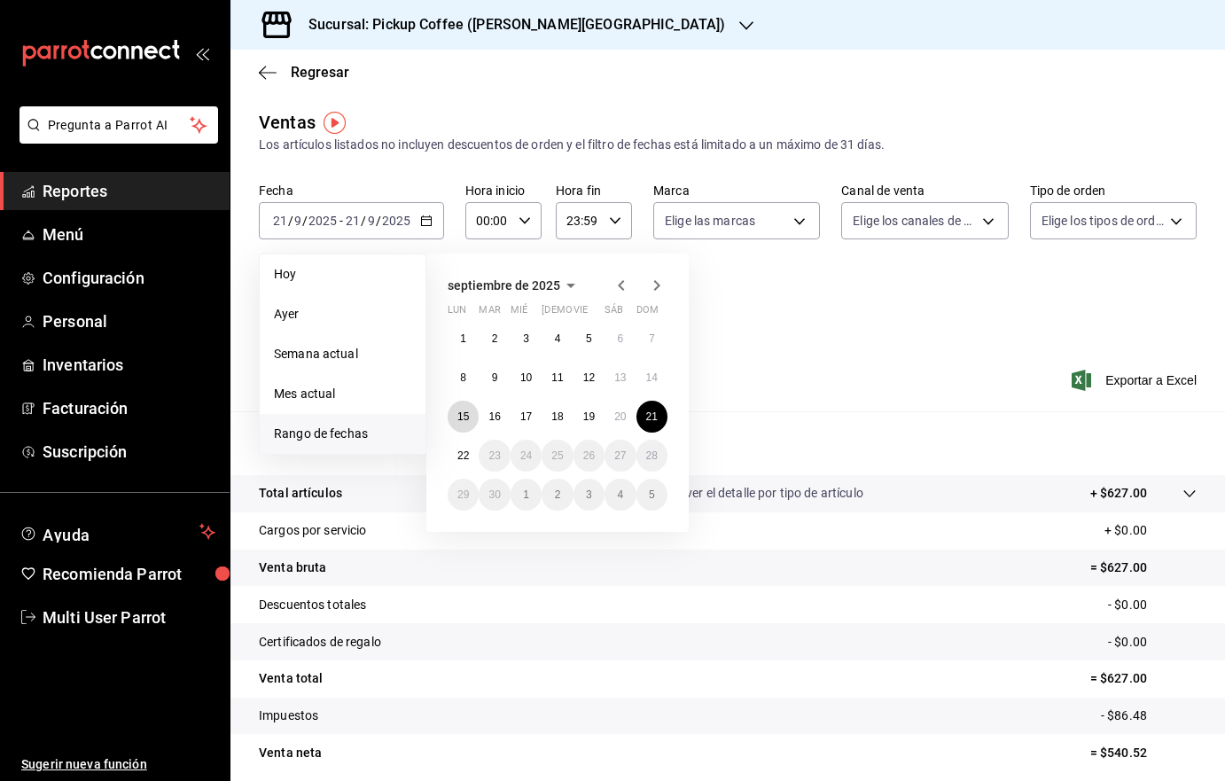
drag, startPoint x: 463, startPoint y: 407, endPoint x: 704, endPoint y: 416, distance: 241.2
click at [463, 408] on button "15" at bounding box center [462, 417] width 31 height 32
click at [650, 414] on abbr "21" at bounding box center [652, 416] width 12 height 12
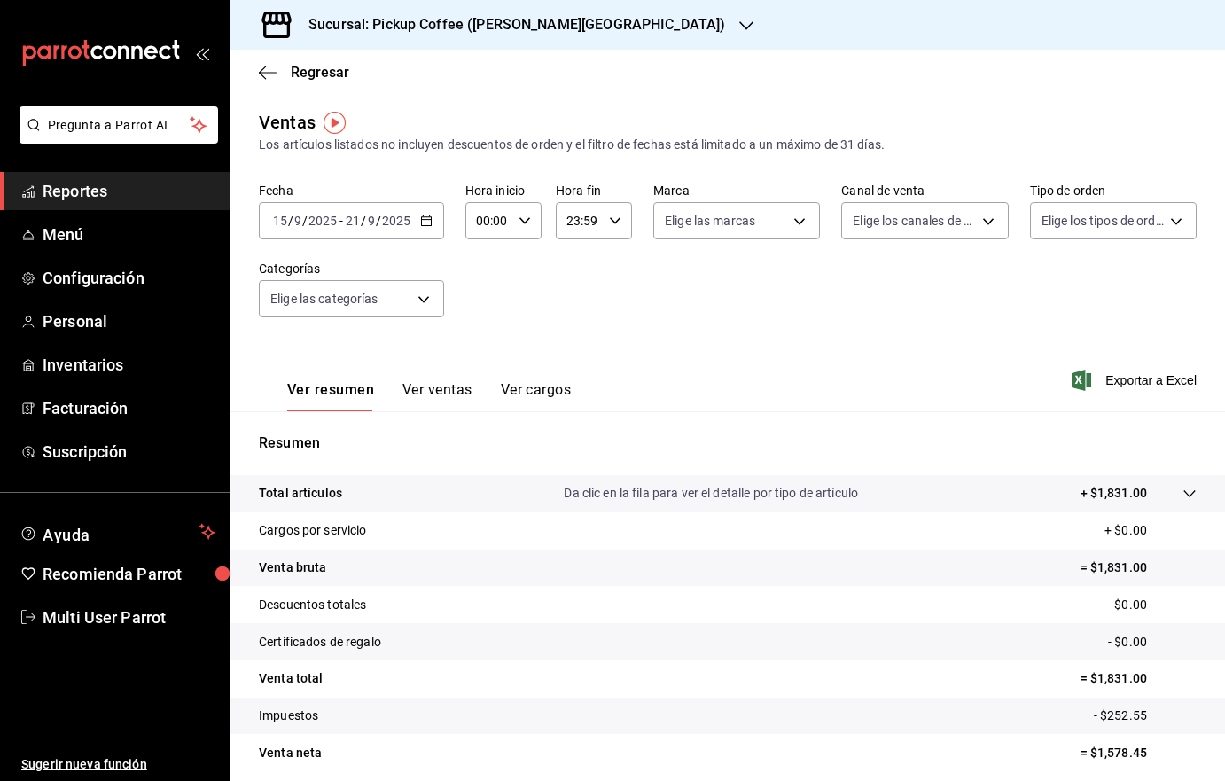
click at [568, 10] on div "Sucursal: Pickup Coffee (Guadalupe Inn)" at bounding box center [503, 25] width 516 height 50
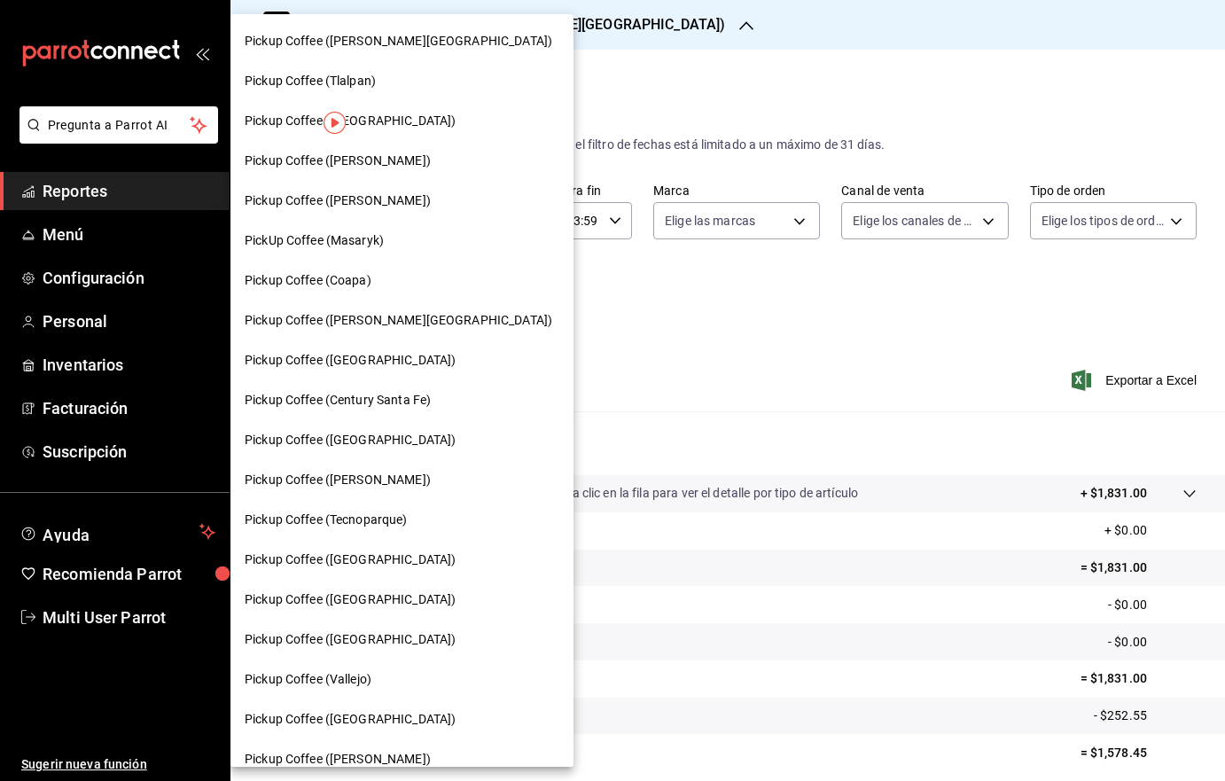
click at [385, 353] on div "Pickup Coffee (UNAM)" at bounding box center [402, 360] width 315 height 19
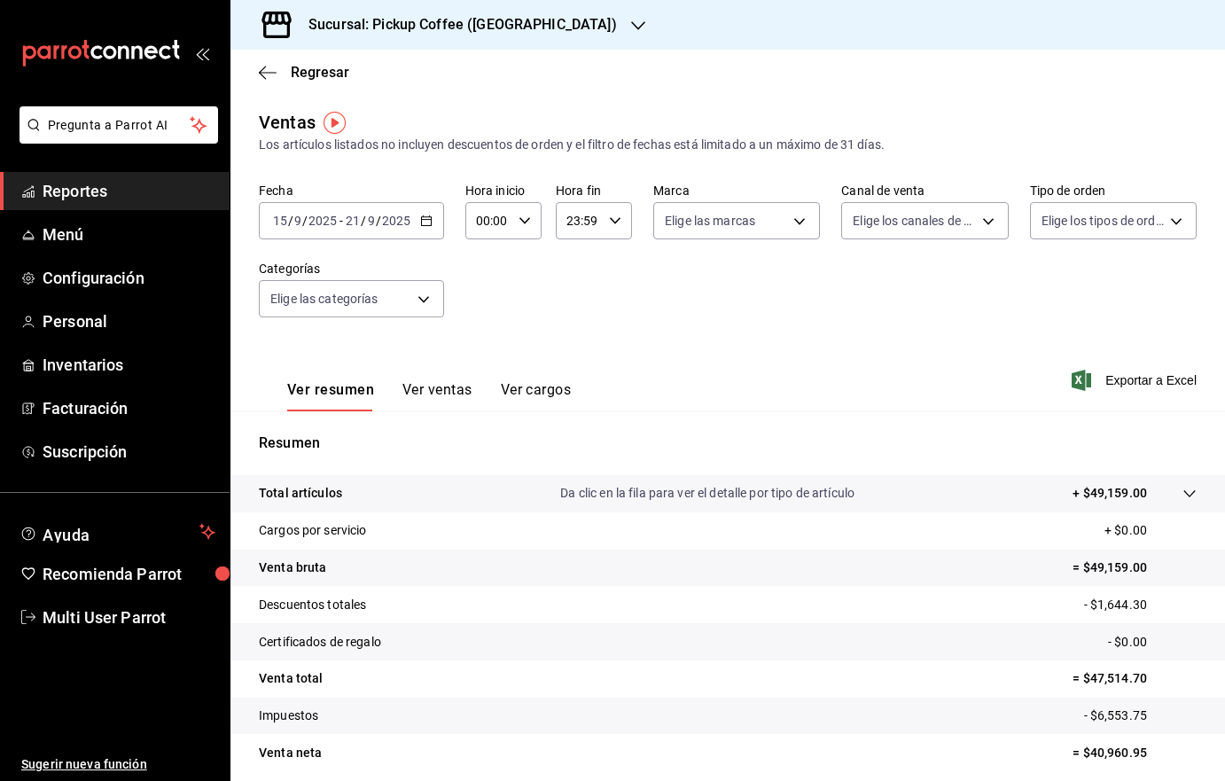
click at [423, 225] on icon "button" at bounding box center [426, 220] width 12 height 12
click at [521, 20] on div "Sucursal: Pickup Coffee (UNAM)" at bounding box center [449, 25] width 408 height 50
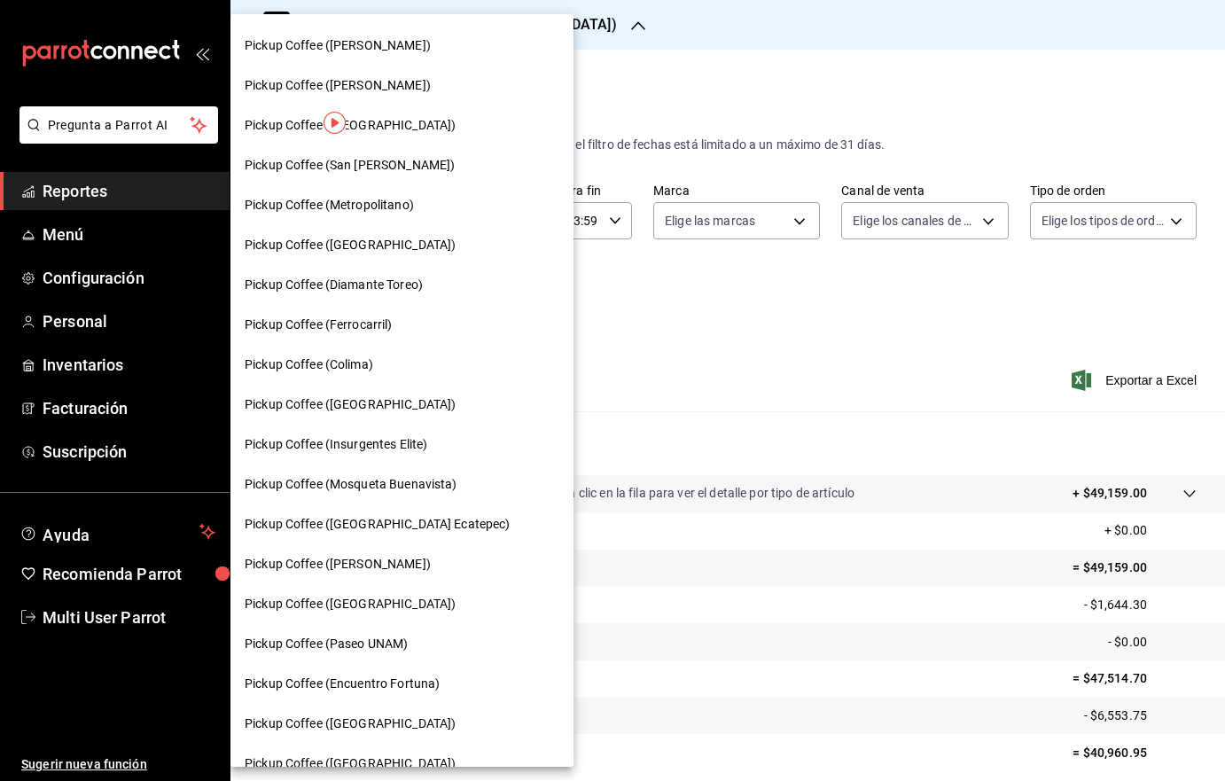
scroll to position [777, 0]
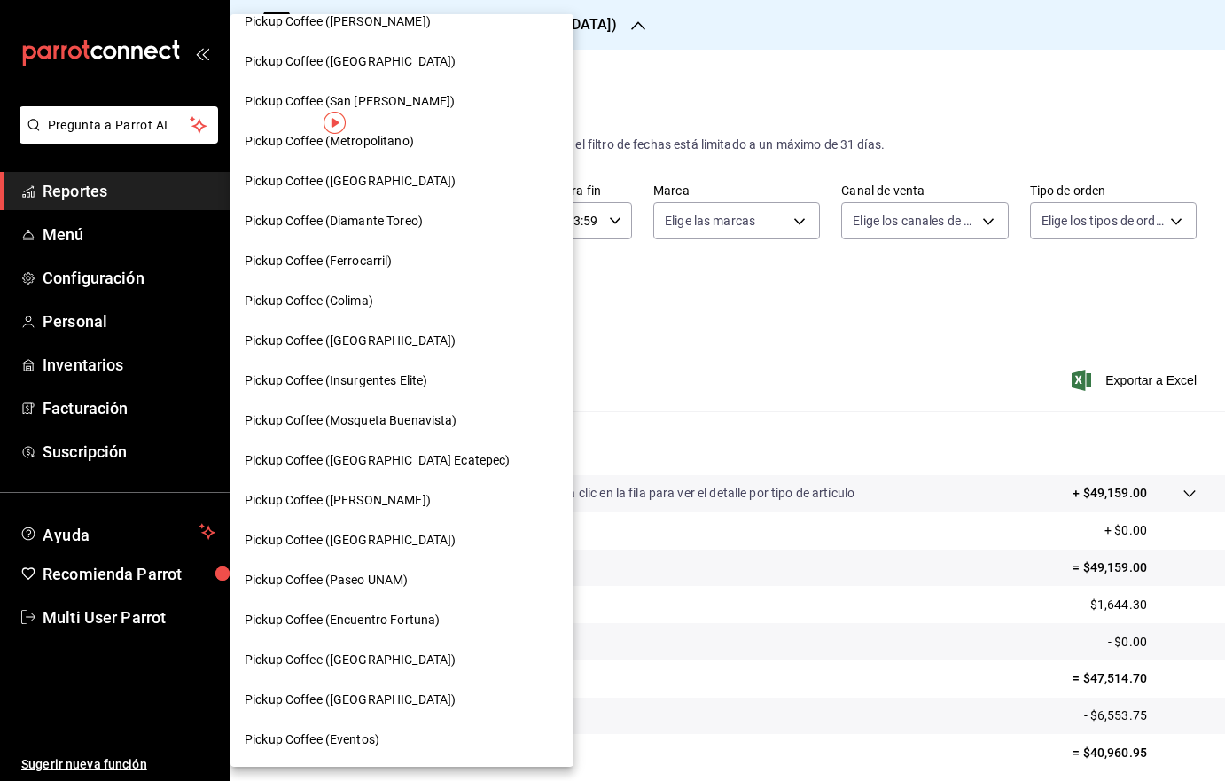
click at [390, 580] on span "Pickup Coffee (Paseo UNAM)" at bounding box center [326, 580] width 163 height 19
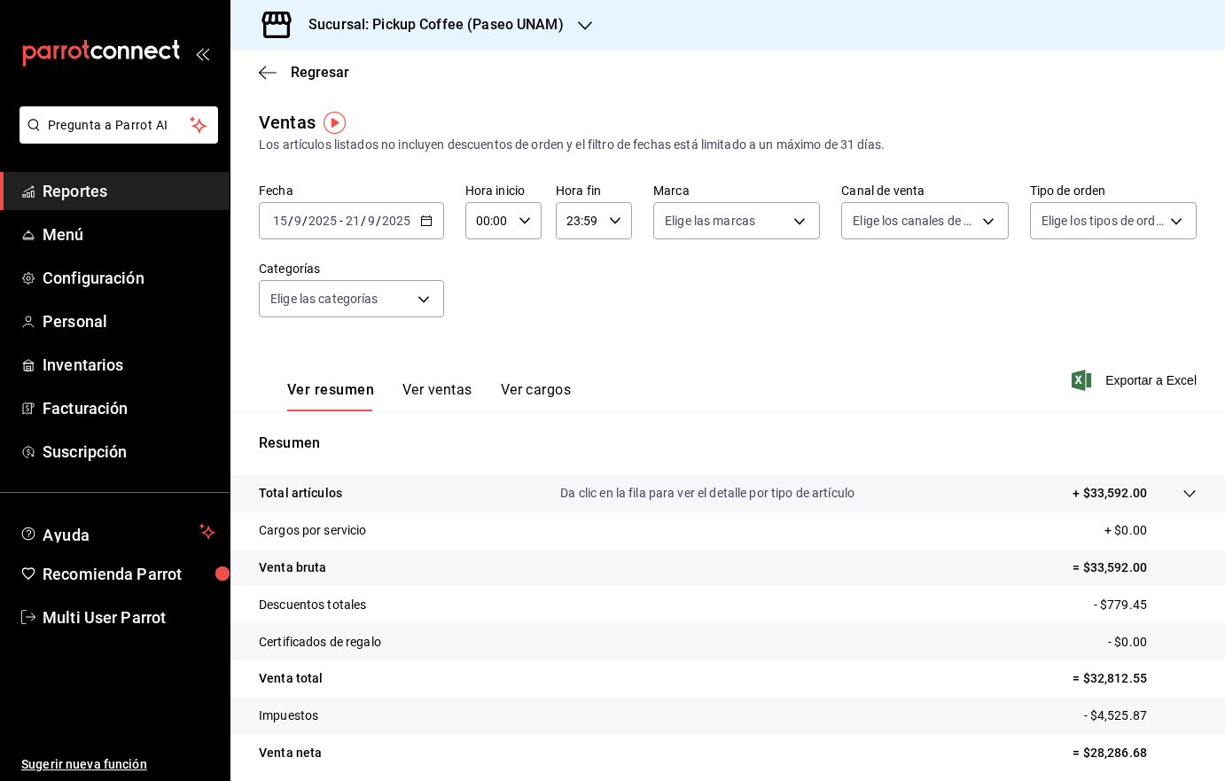
click at [574, 36] on div "Sucursal: Pickup Coffee (Paseo UNAM)" at bounding box center [422, 25] width 354 height 50
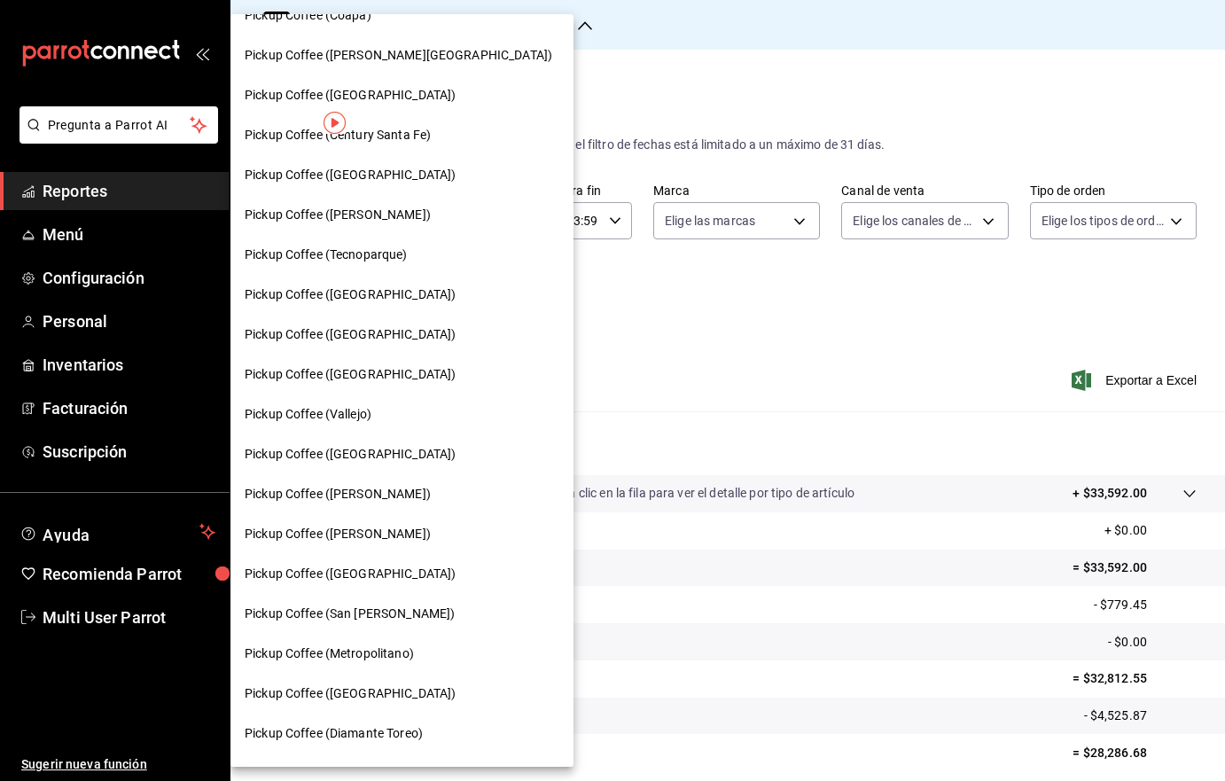
scroll to position [336, 0]
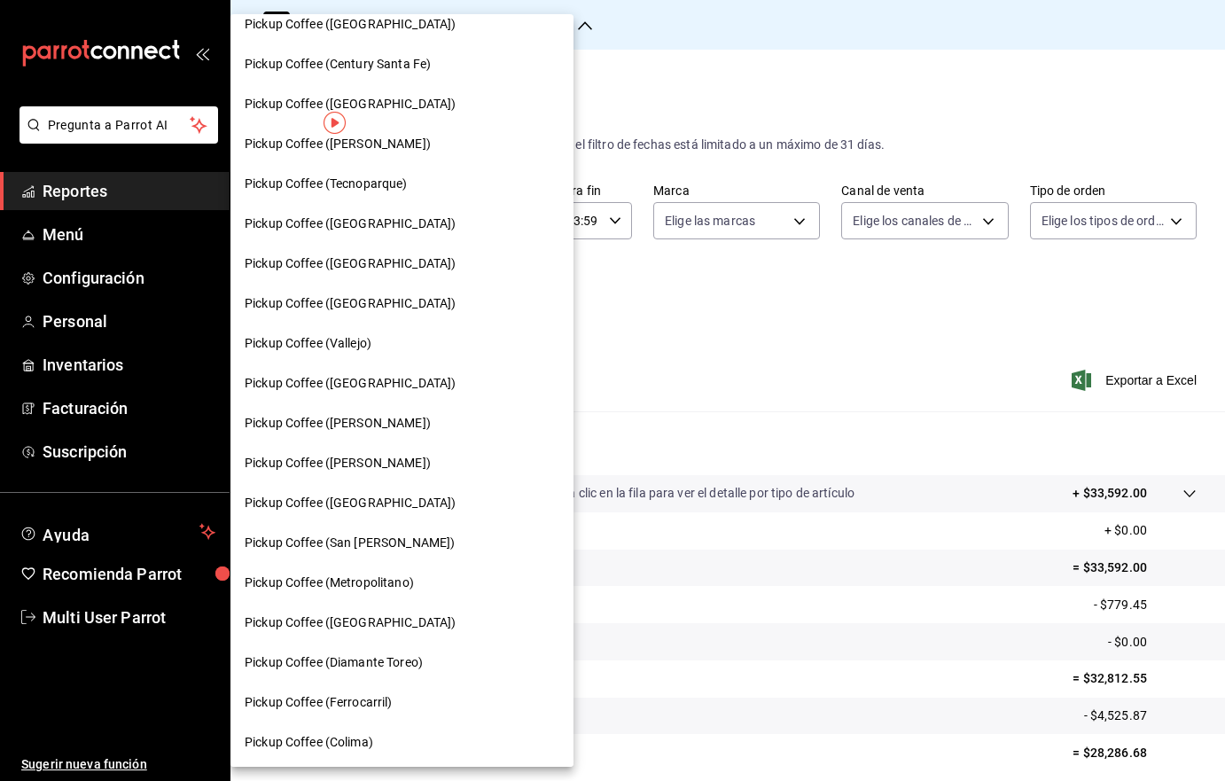
click at [416, 535] on div "Pickup Coffee (San Jeronimo)" at bounding box center [402, 542] width 315 height 19
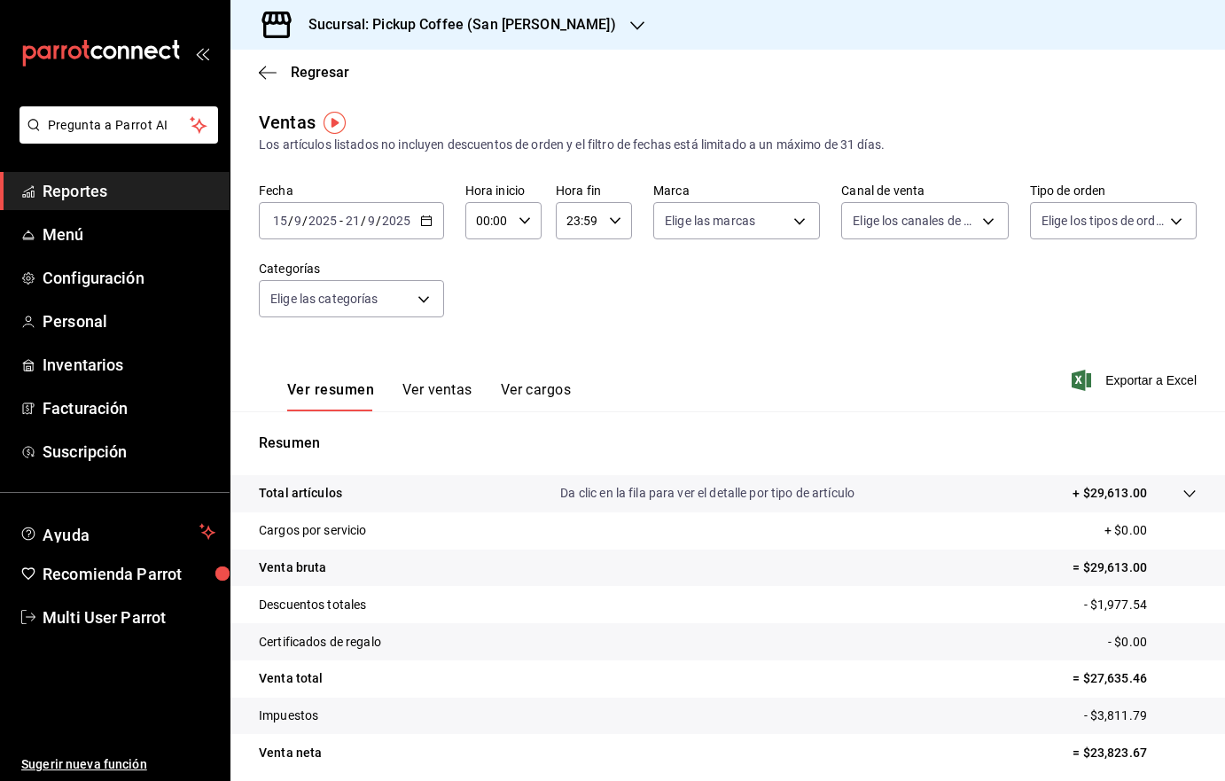
click at [630, 20] on icon "button" at bounding box center [637, 26] width 14 height 14
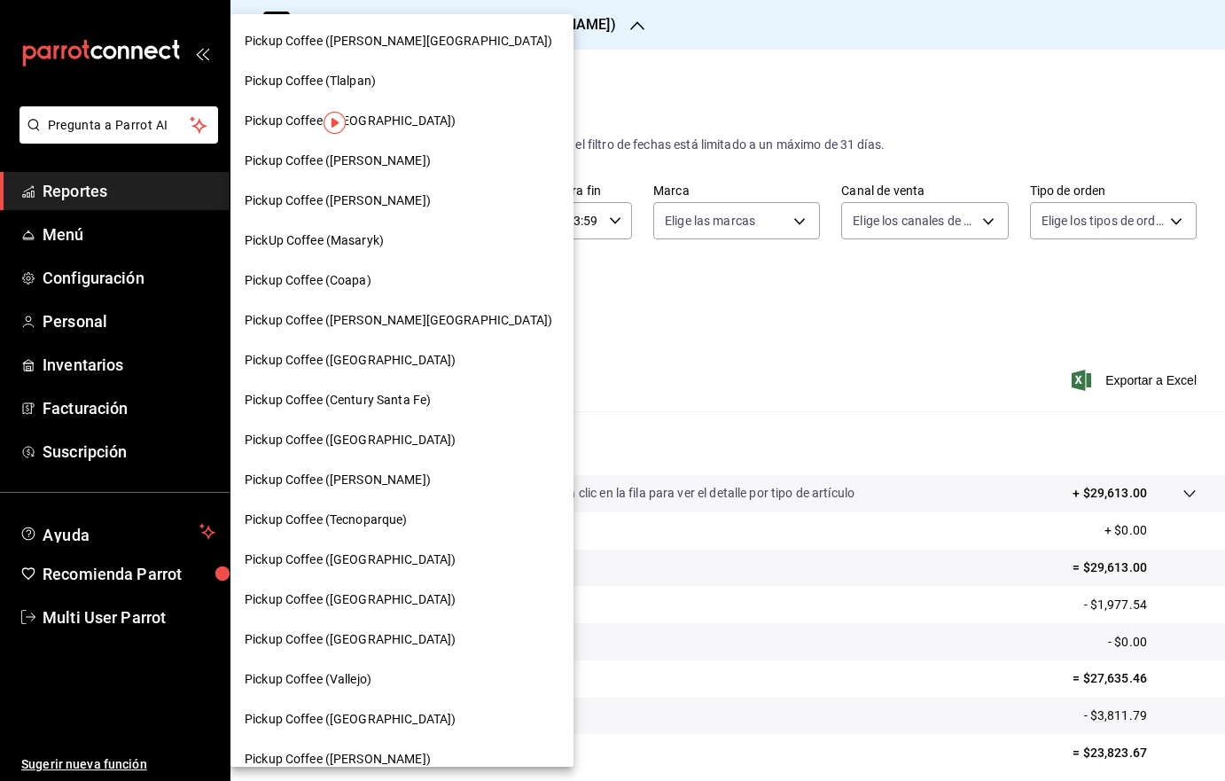
click at [377, 633] on span "Pickup Coffee (Plaza Oriente)" at bounding box center [350, 639] width 211 height 19
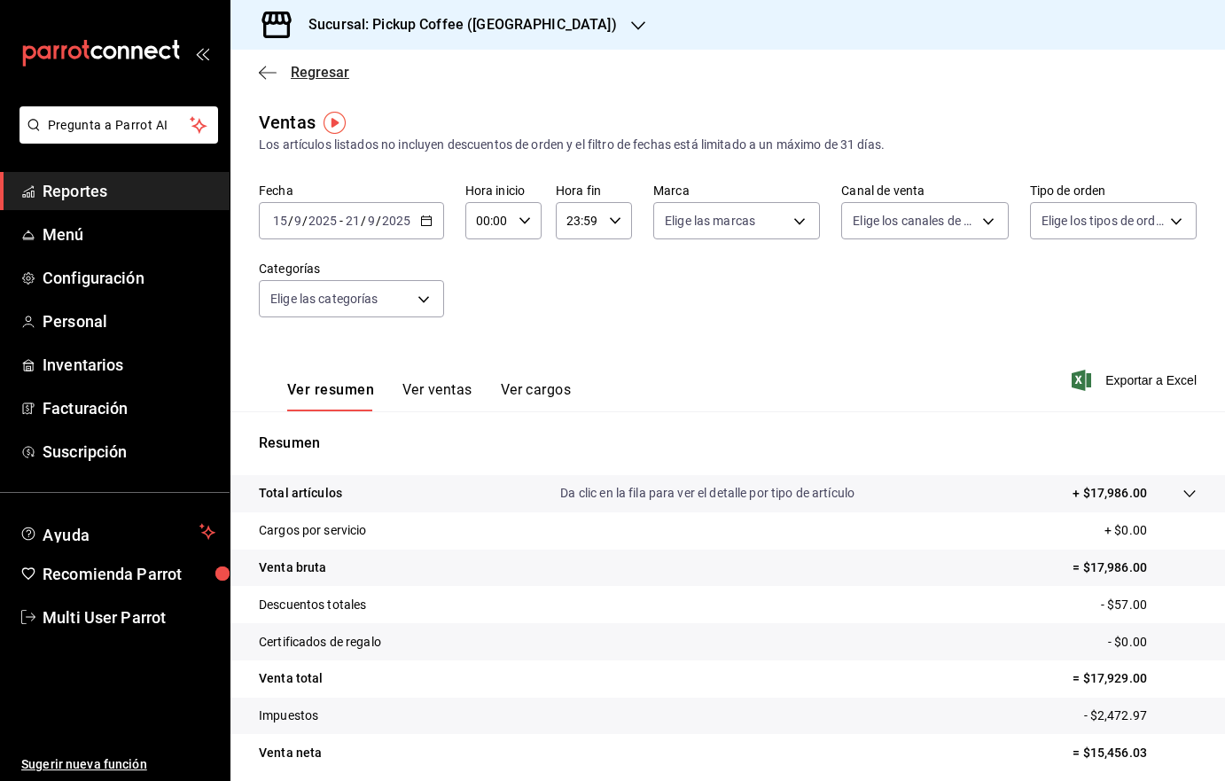
click at [284, 69] on span "Regresar" at bounding box center [304, 72] width 90 height 17
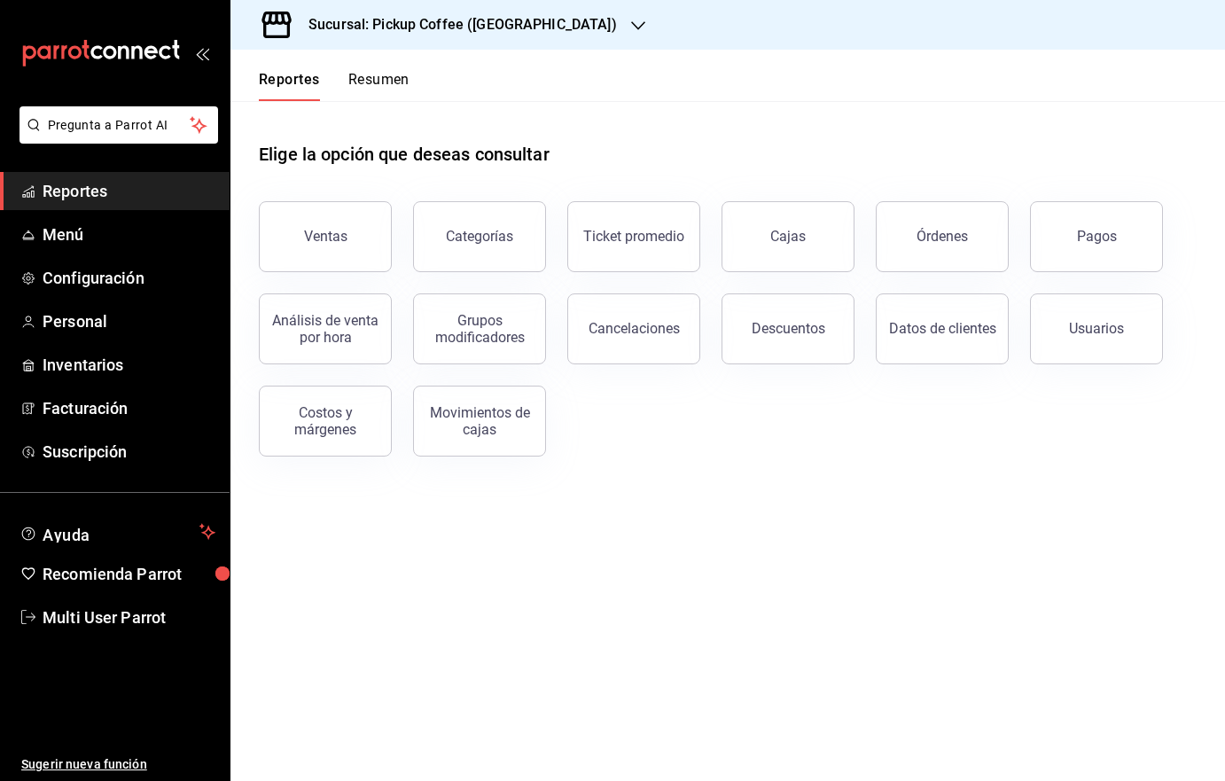
click at [410, 82] on header "Reportes Resumen" at bounding box center [727, 75] width 994 height 51
click at [403, 81] on button "Resumen" at bounding box center [378, 86] width 61 height 30
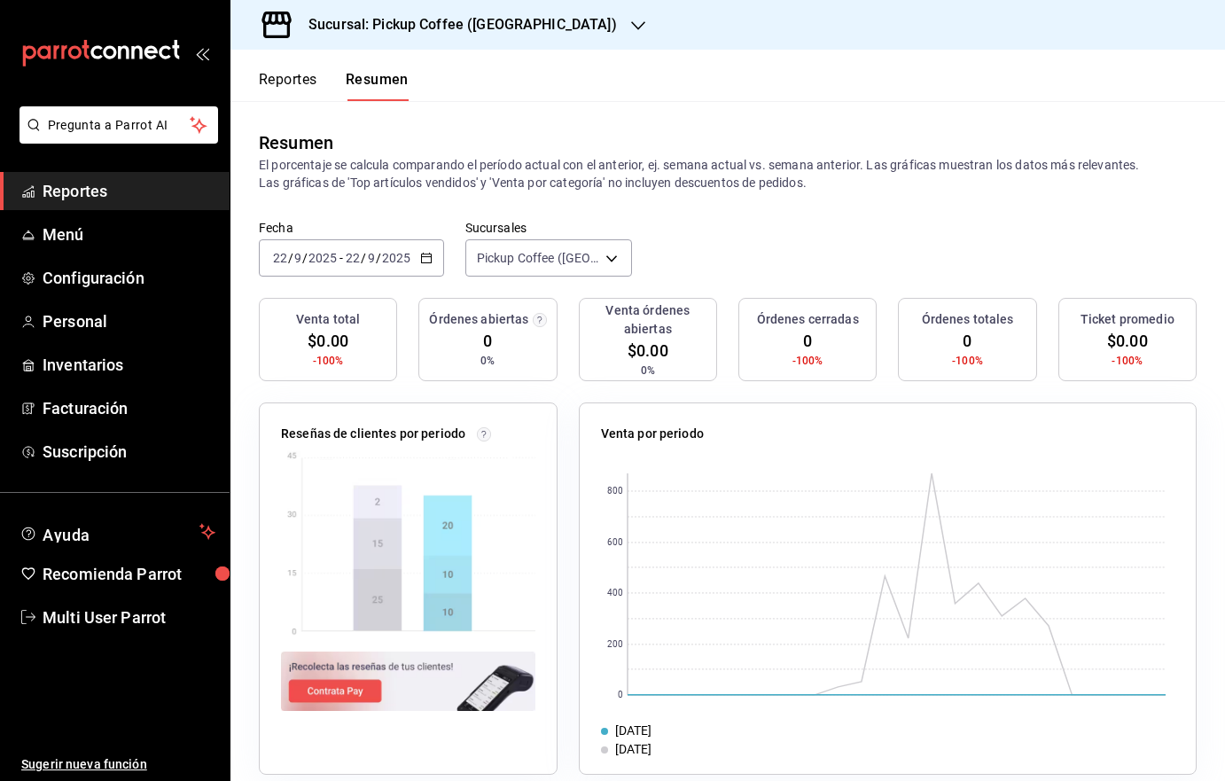
click at [408, 260] on input "2025" at bounding box center [396, 258] width 30 height 14
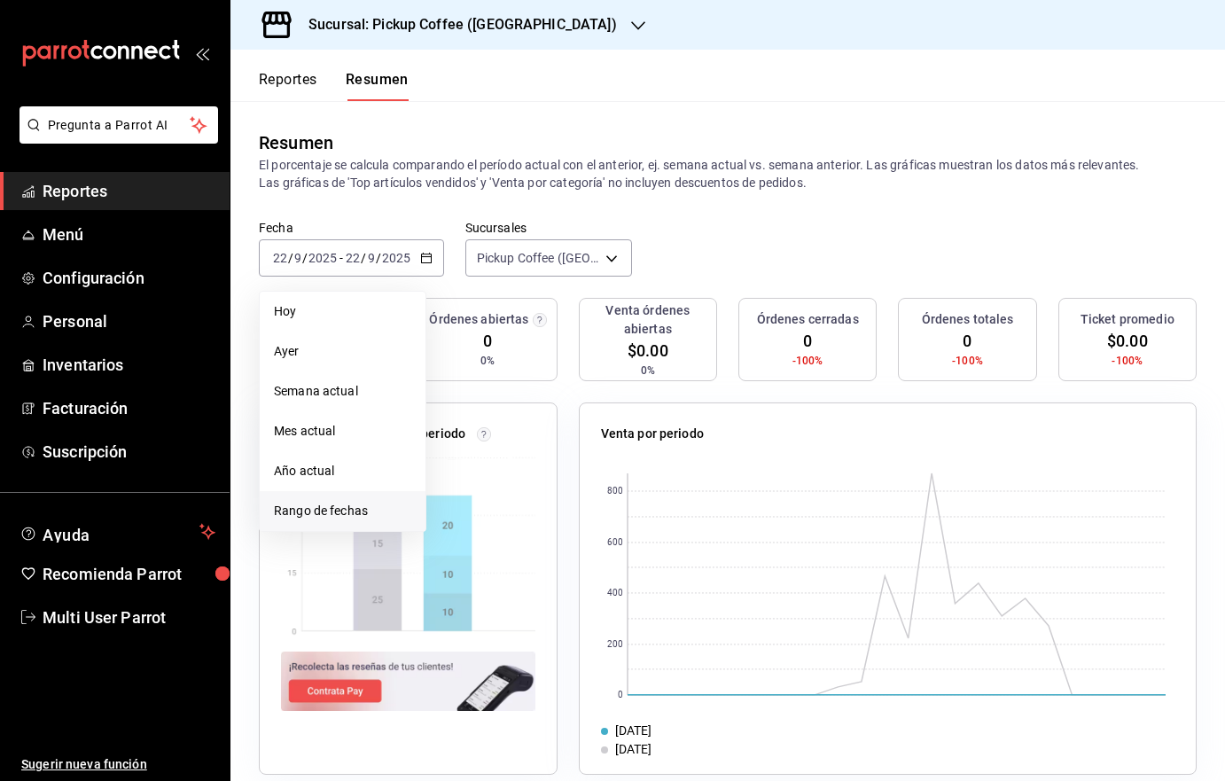
click at [344, 512] on span "Rango de fechas" at bounding box center [342, 511] width 137 height 19
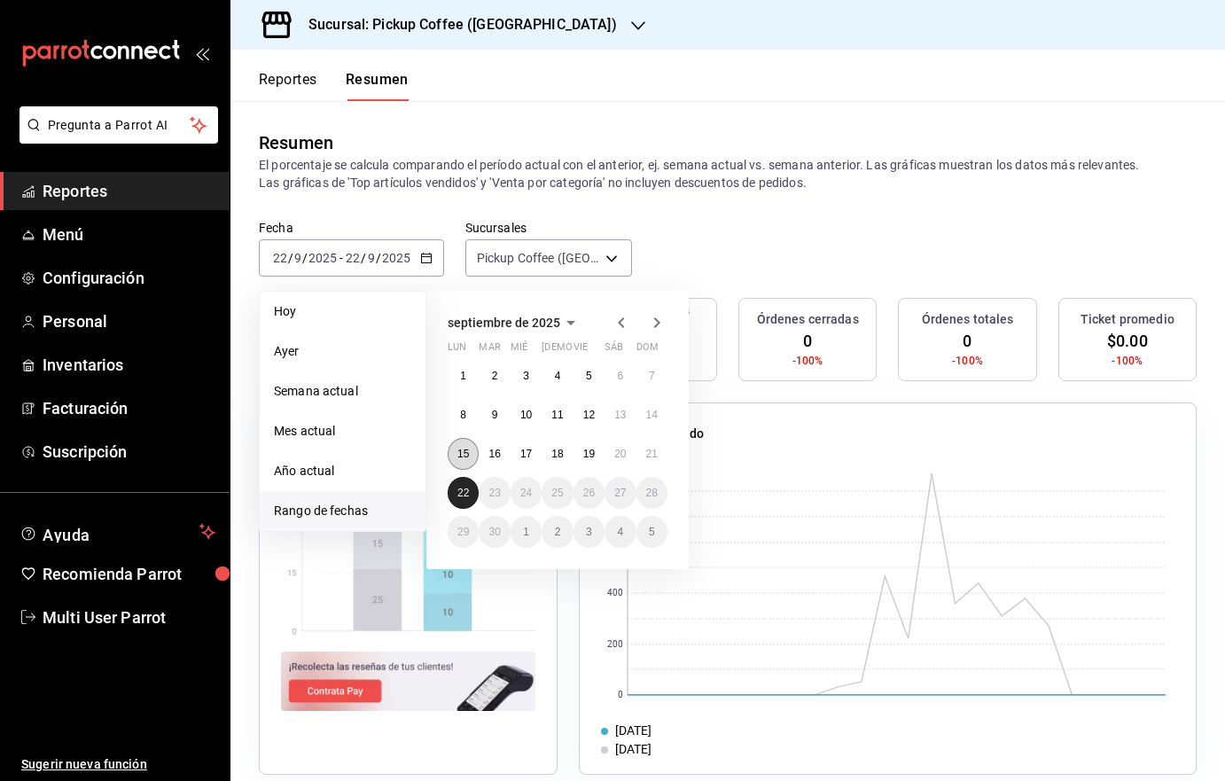
drag, startPoint x: 465, startPoint y: 479, endPoint x: 455, endPoint y: 447, distance: 34.2
click at [455, 447] on div "1 2 3 4 5 6 7 8 9 10 11 12 13 14 15 16 17 18 19 20 21 22 23 24 25 26 27 28 29 3…" at bounding box center [557, 454] width 220 height 188
click at [458, 453] on abbr "15" at bounding box center [463, 453] width 12 height 12
click at [665, 459] on button "21" at bounding box center [651, 454] width 31 height 32
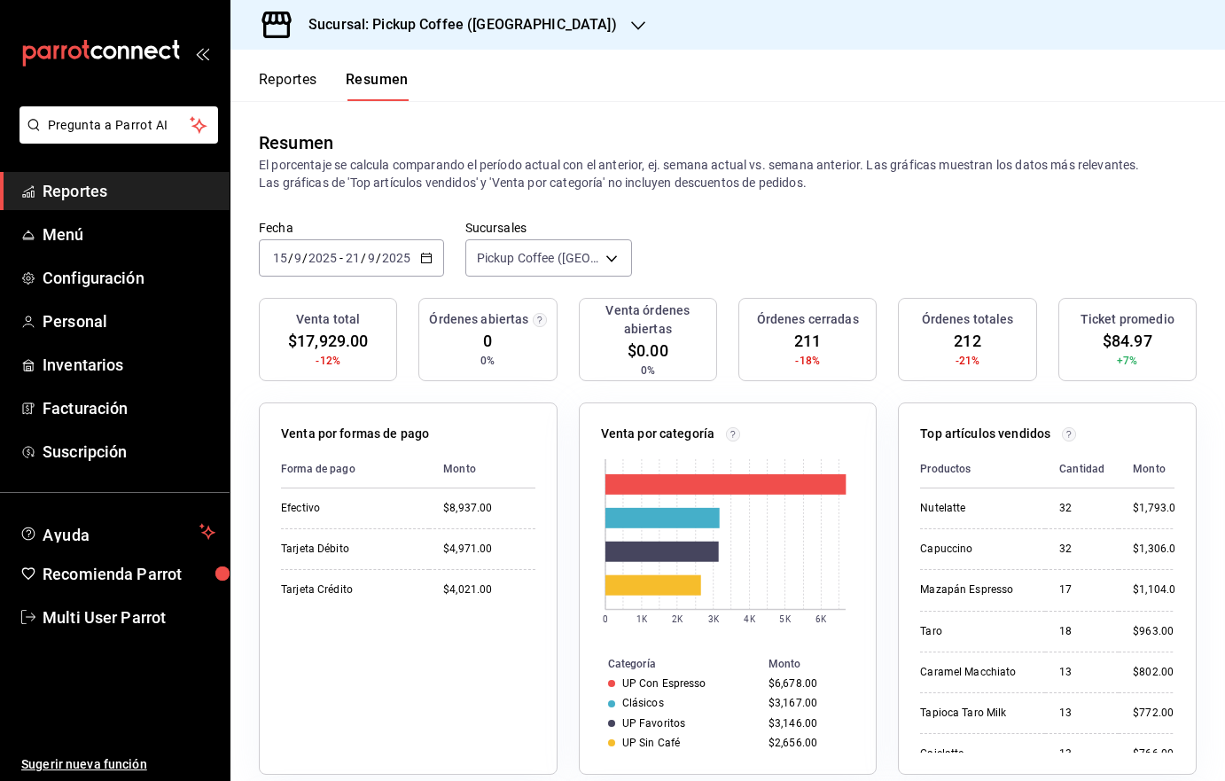
click at [516, 30] on h3 "Sucursal: Pickup Coffee (Plaza Oriente)" at bounding box center [455, 24] width 323 height 21
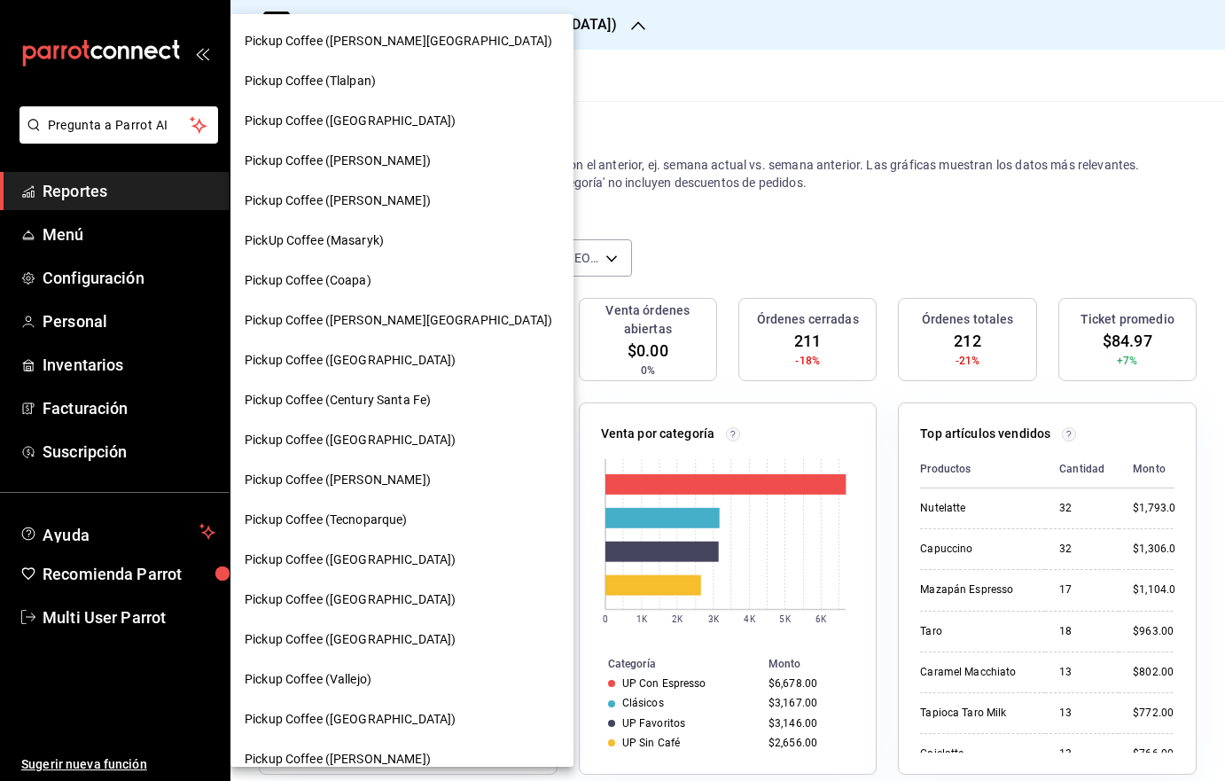
click at [396, 267] on div "Pickup Coffee (Coapa)" at bounding box center [401, 281] width 343 height 40
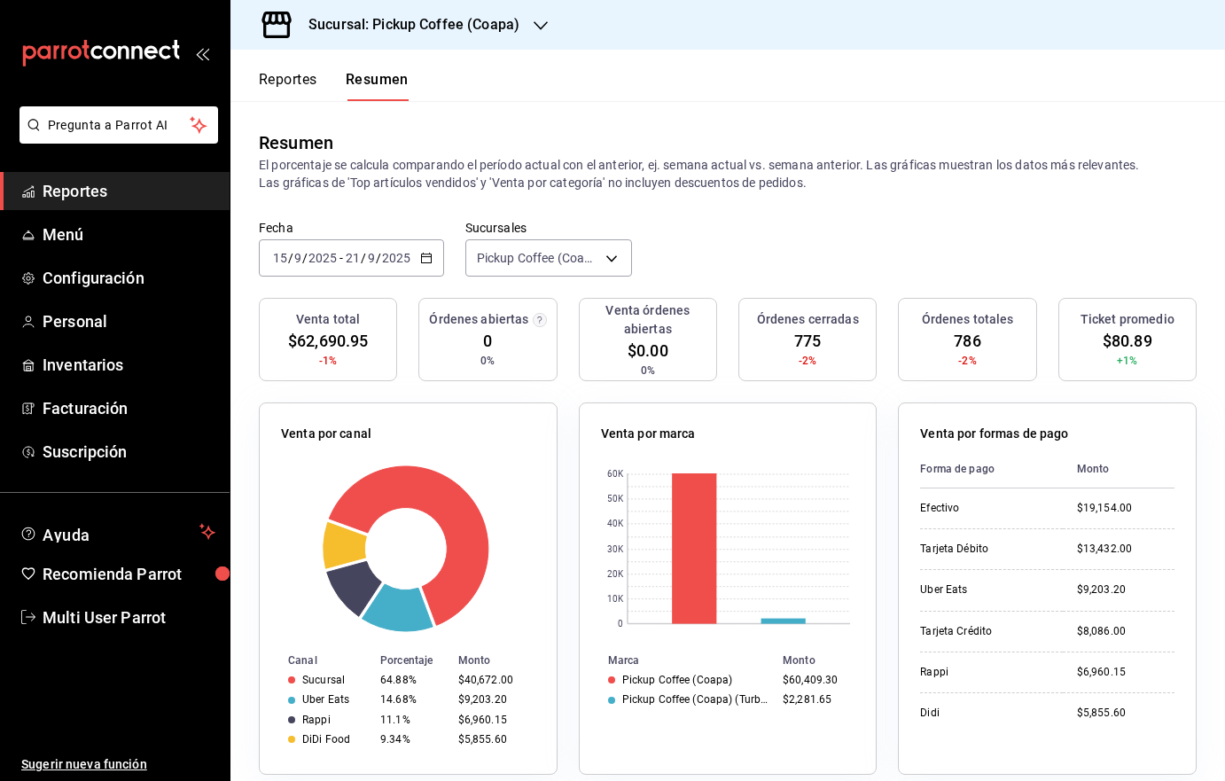
click at [533, 34] on div at bounding box center [540, 25] width 14 height 19
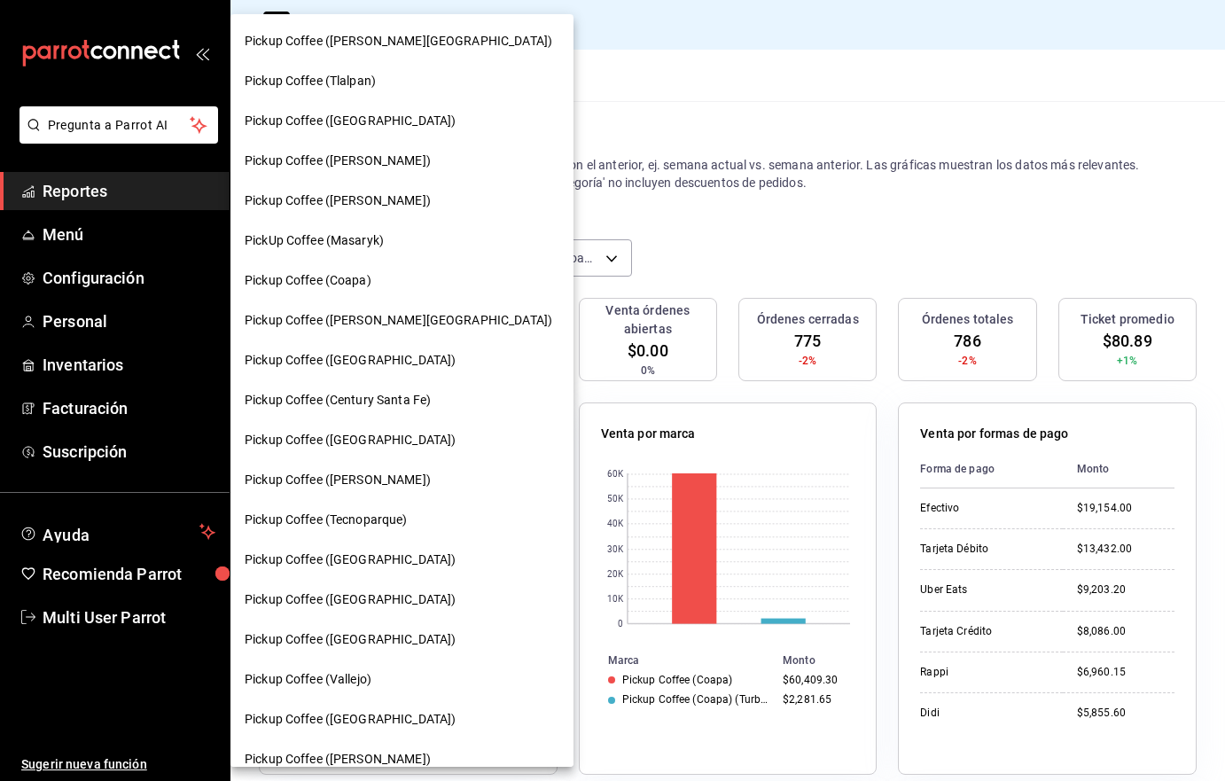
click at [408, 167] on div "Pickup Coffee (Miguel Angel)" at bounding box center [402, 161] width 315 height 19
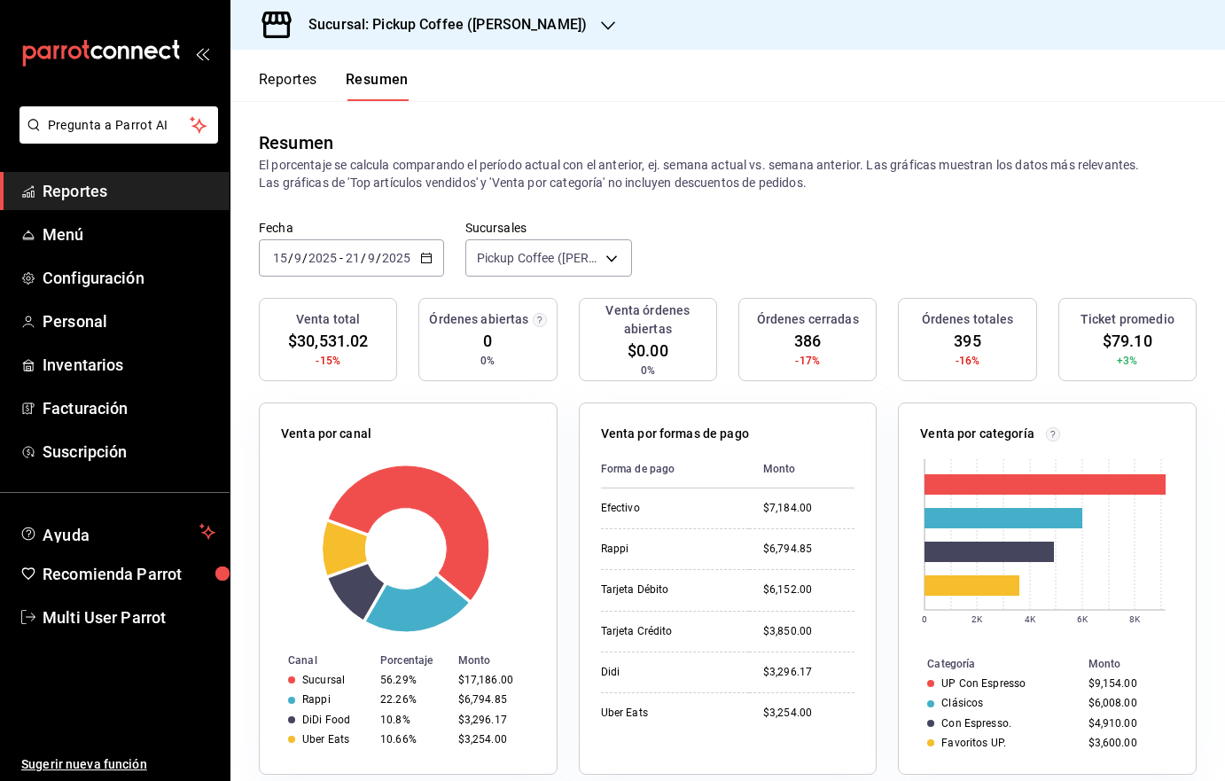
click at [572, 16] on div "Sucursal: Pickup Coffee (Miguel Angel)" at bounding box center [433, 25] width 377 height 50
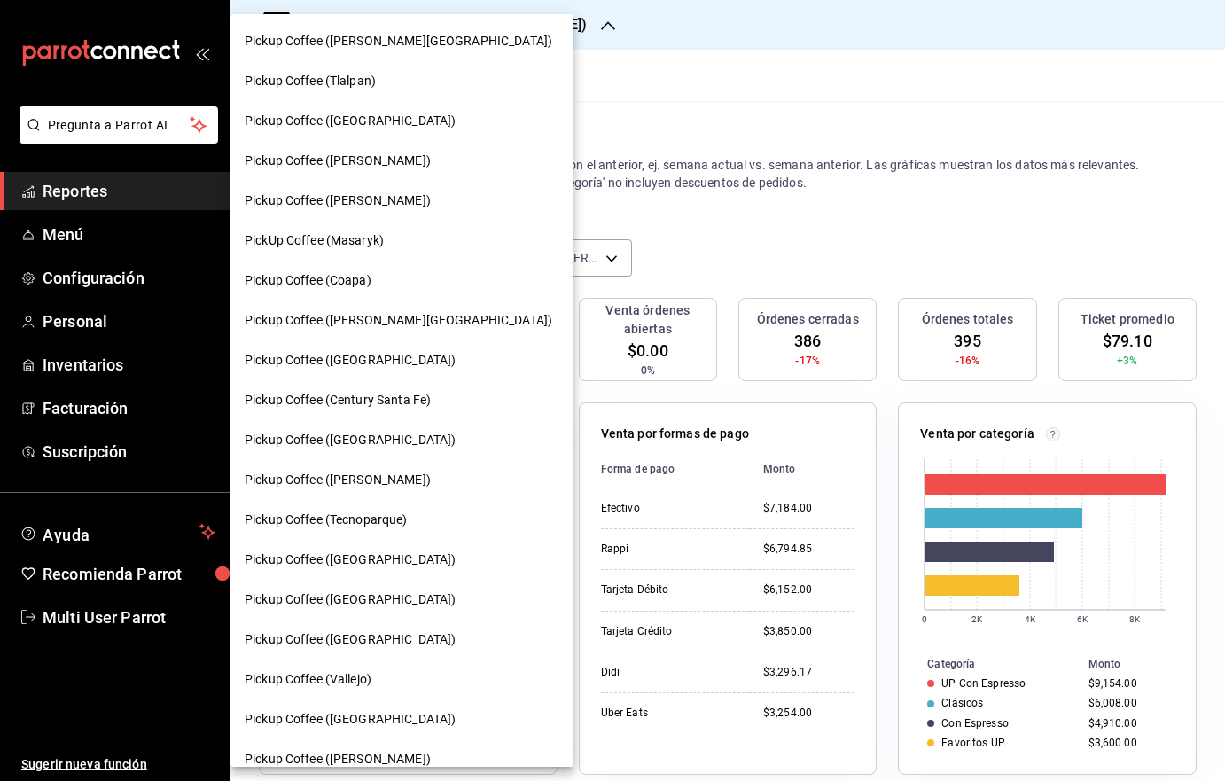
click at [421, 70] on div "Pickup Coffee (Tlalpan)" at bounding box center [401, 81] width 343 height 40
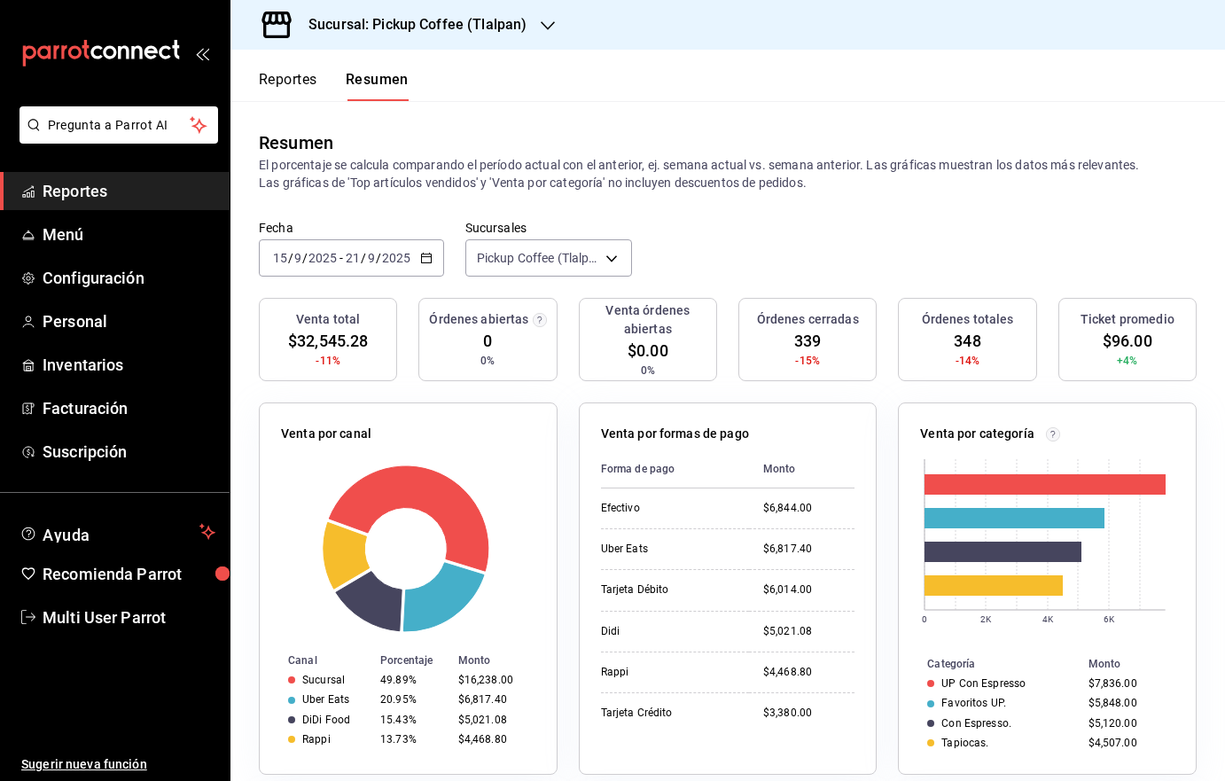
click at [532, 21] on div "Sucursal: Pickup Coffee (Tlalpan)" at bounding box center [403, 25] width 317 height 50
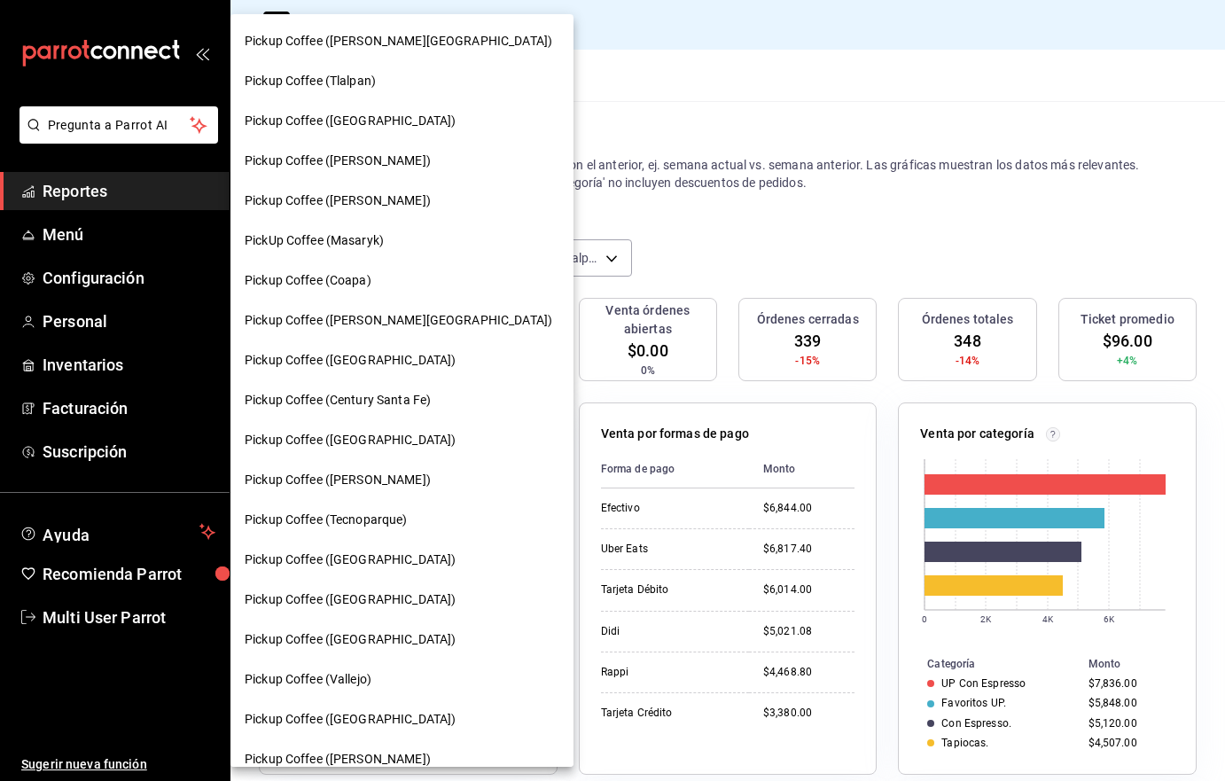
click at [438, 153] on div "Pickup Coffee (Miguel Angel)" at bounding box center [402, 161] width 315 height 19
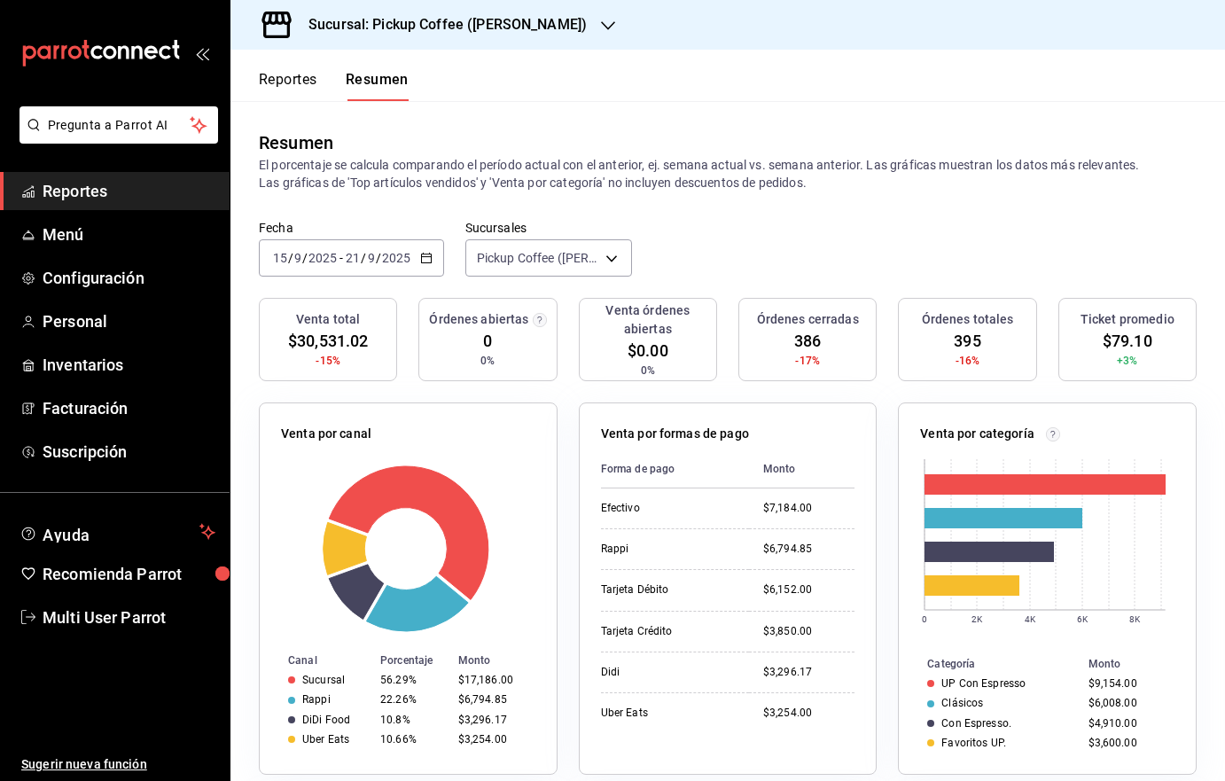
click at [592, 22] on div "Sucursal: Pickup Coffee (Miguel Angel)" at bounding box center [433, 25] width 377 height 50
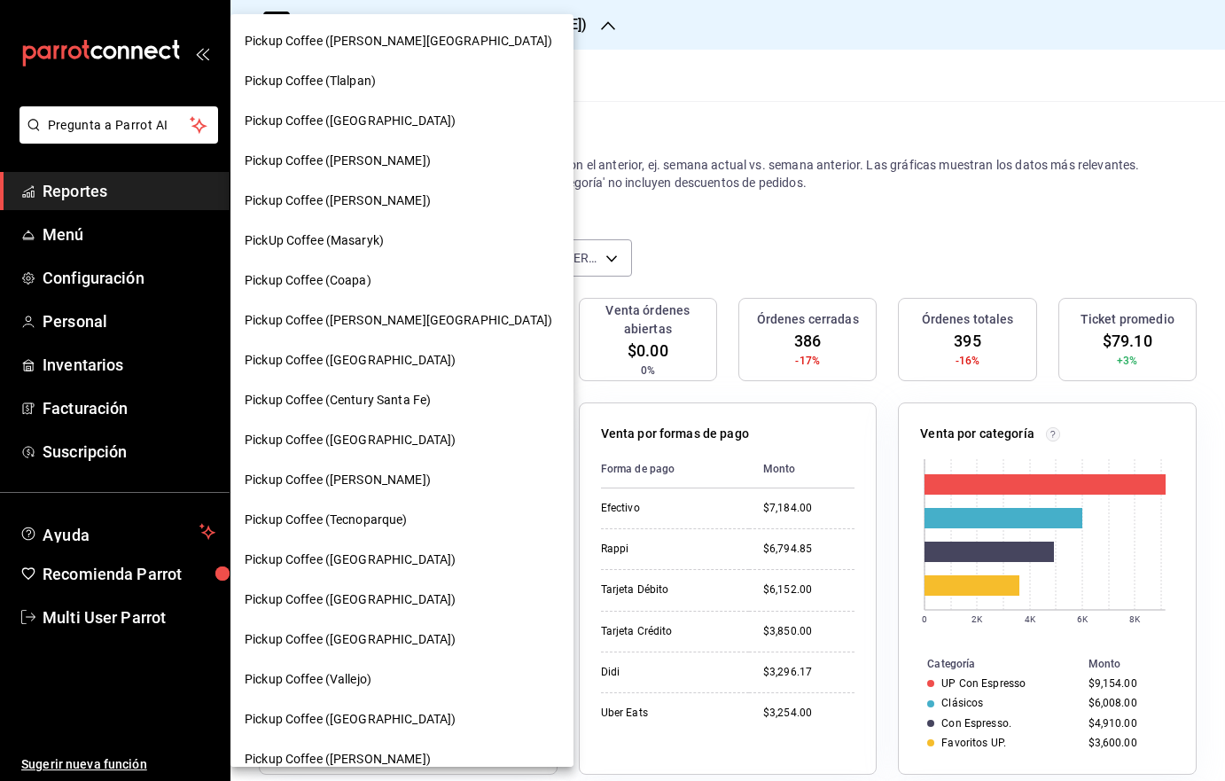
click at [373, 325] on span "Pickup Coffee (Guadalupe Inn)" at bounding box center [398, 320] width 307 height 19
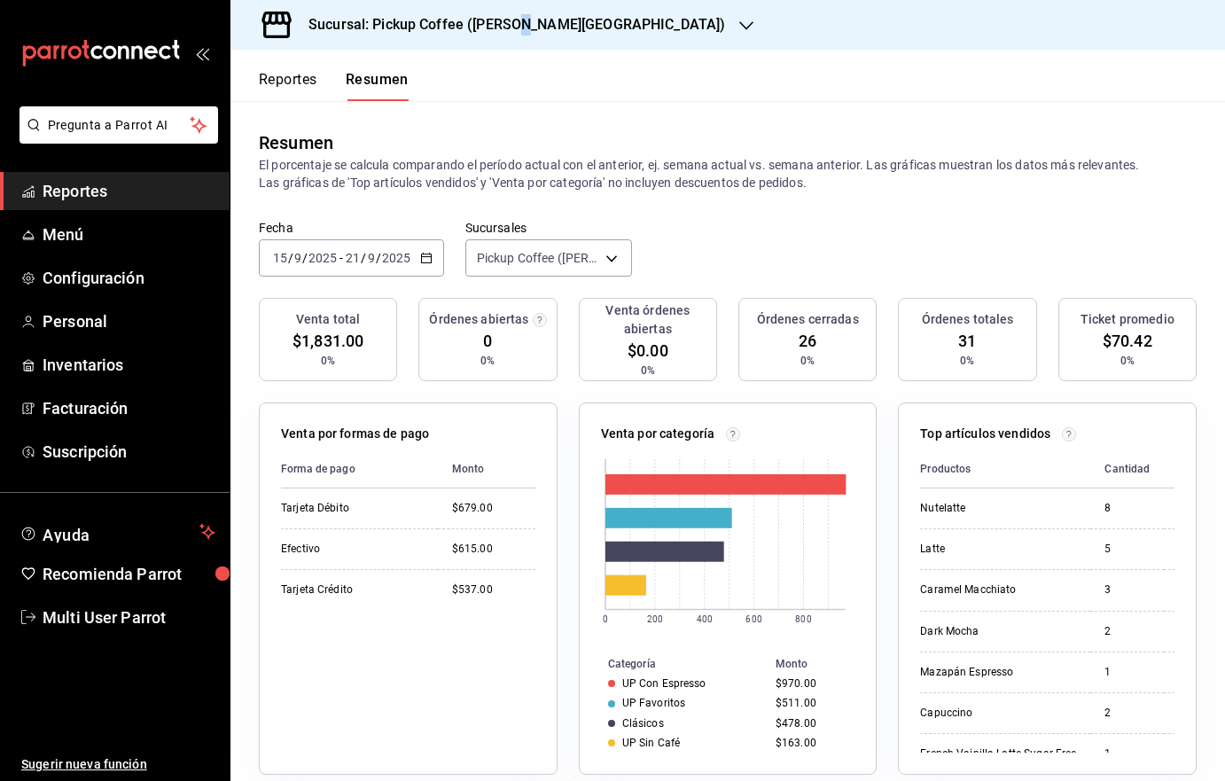
drag, startPoint x: 523, startPoint y: 27, endPoint x: 527, endPoint y: 14, distance: 13.2
click at [527, 14] on h3 "Sucursal: Pickup Coffee (Guadalupe Inn)" at bounding box center [509, 24] width 431 height 21
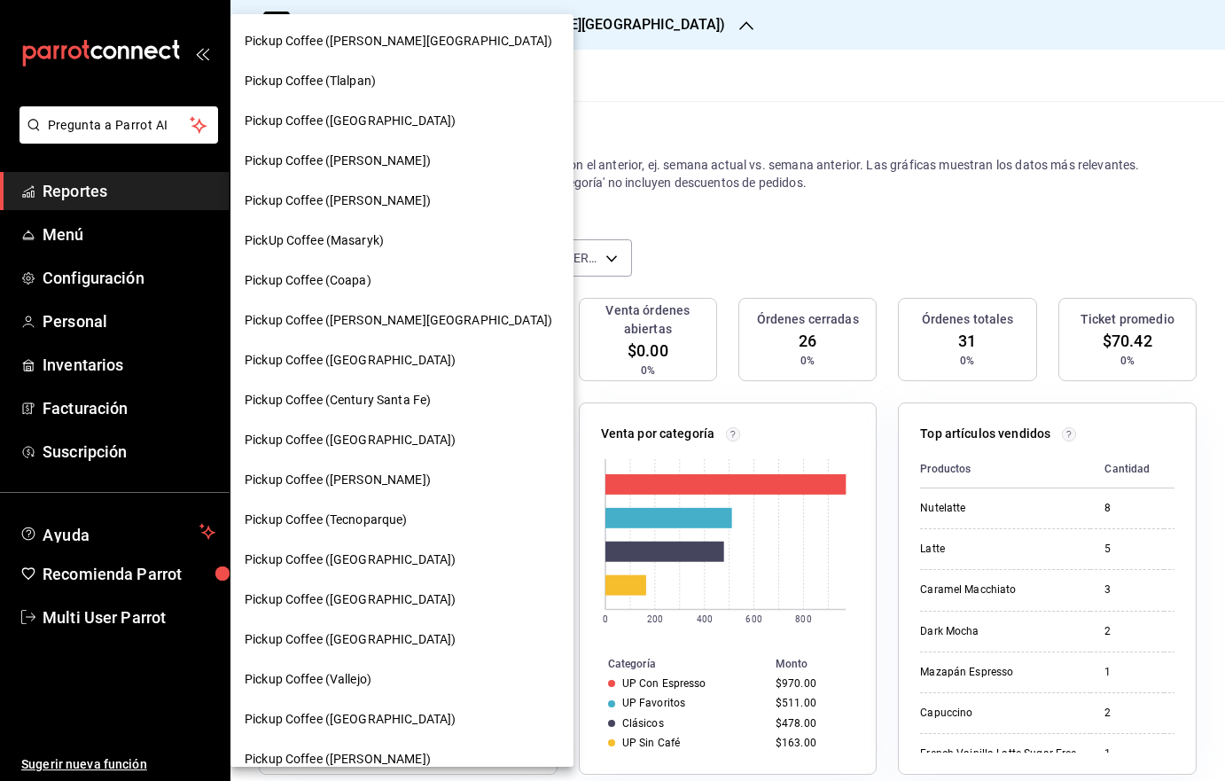
click at [414, 356] on div "Pickup Coffee (UNAM)" at bounding box center [402, 360] width 315 height 19
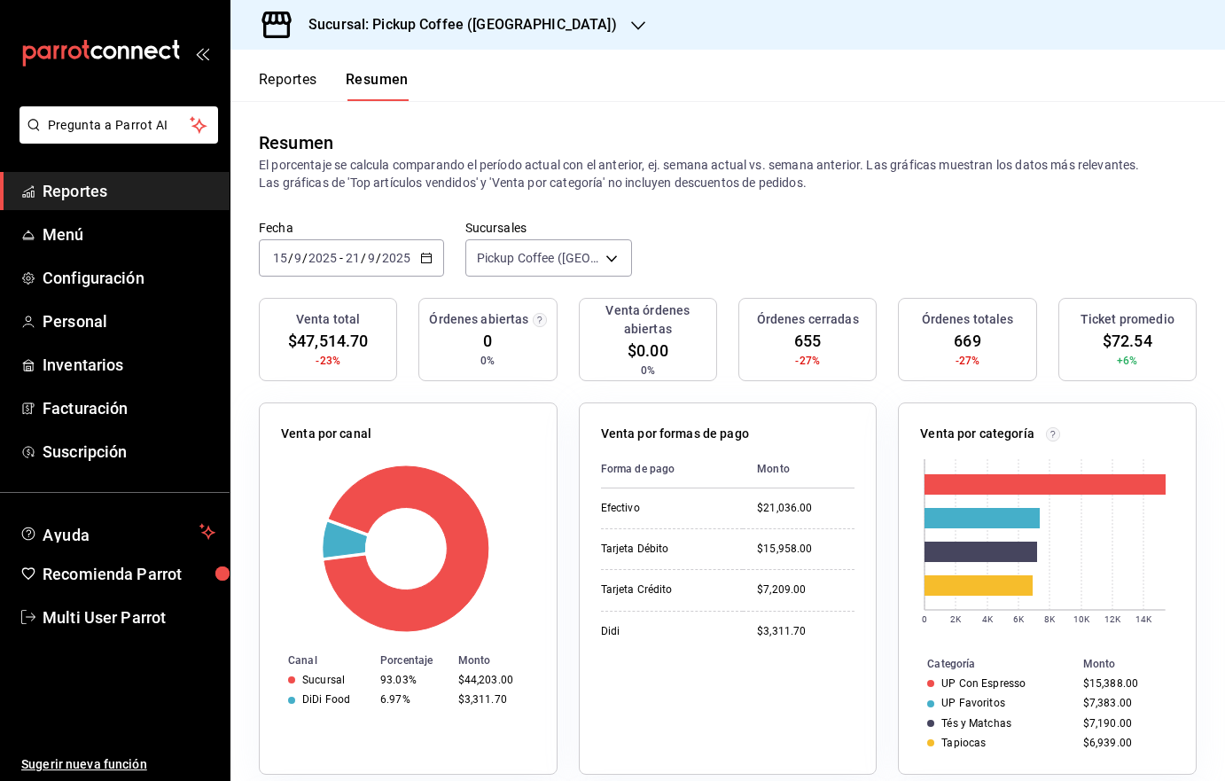
click at [631, 34] on div at bounding box center [638, 25] width 14 height 19
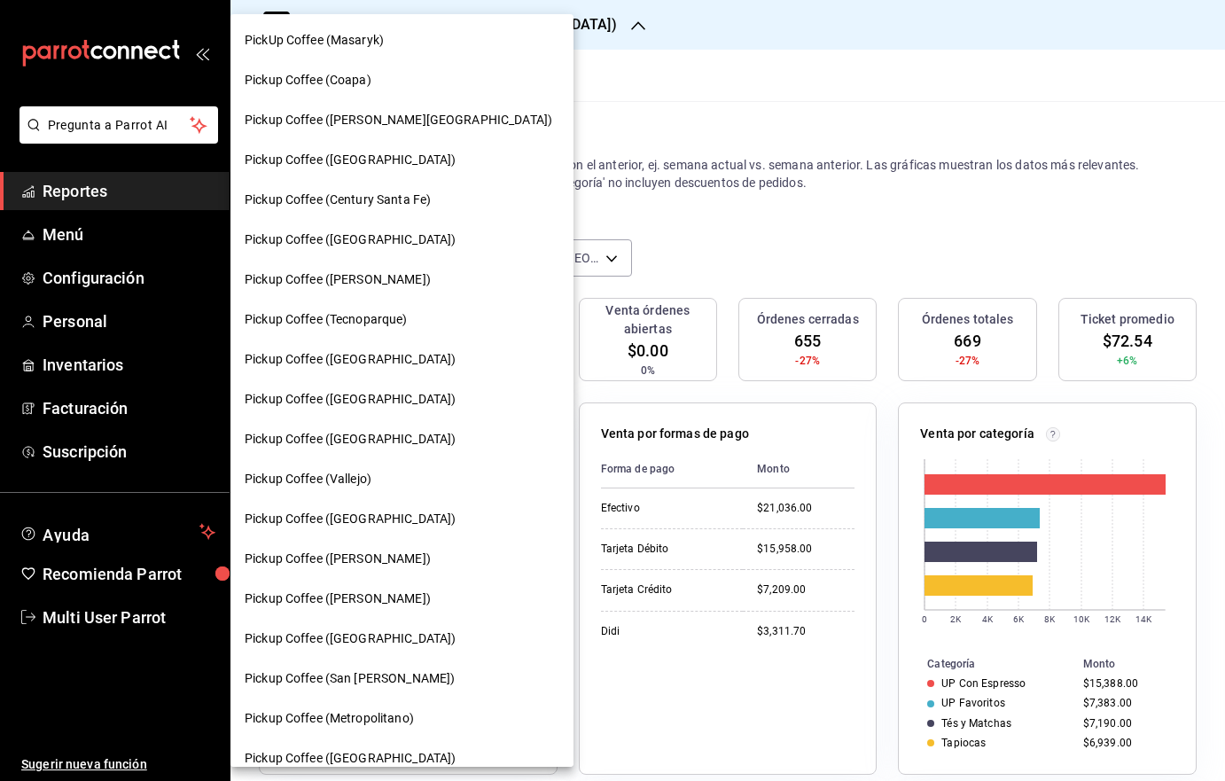
scroll to position [204, 0]
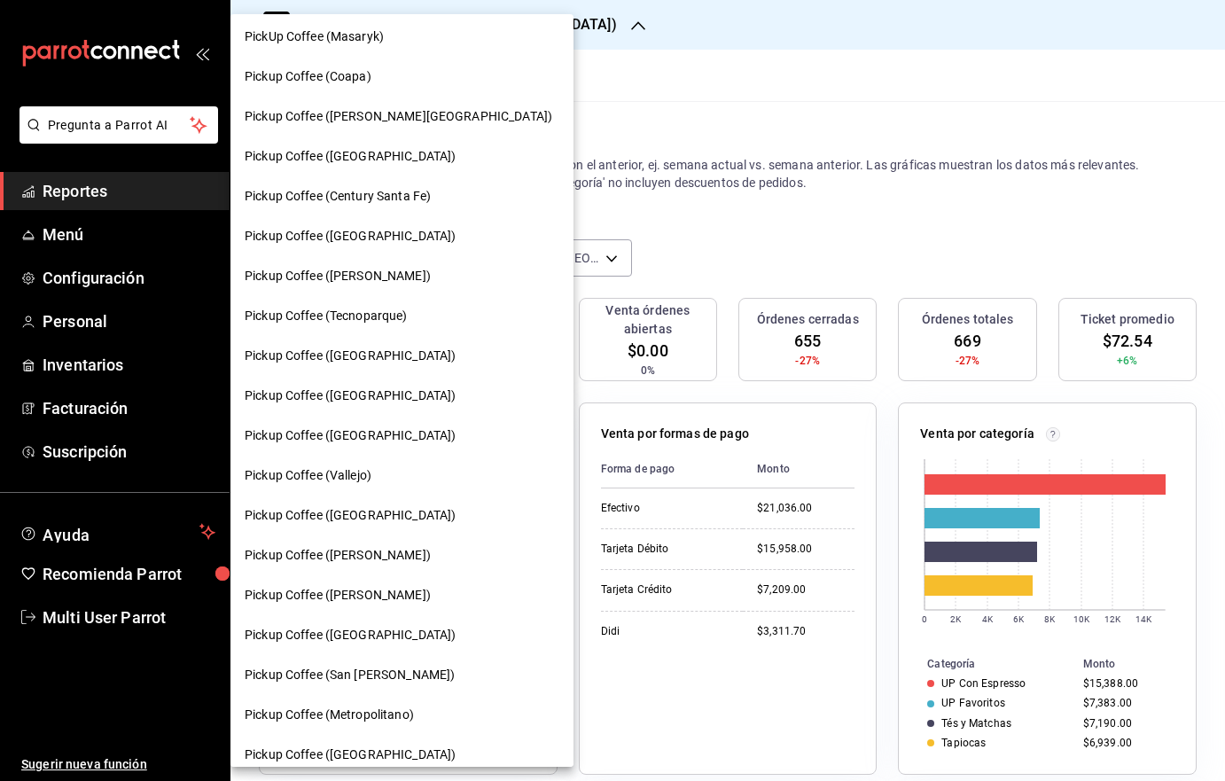
click at [357, 665] on span "Pickup Coffee (San Jeronimo)" at bounding box center [350, 674] width 210 height 19
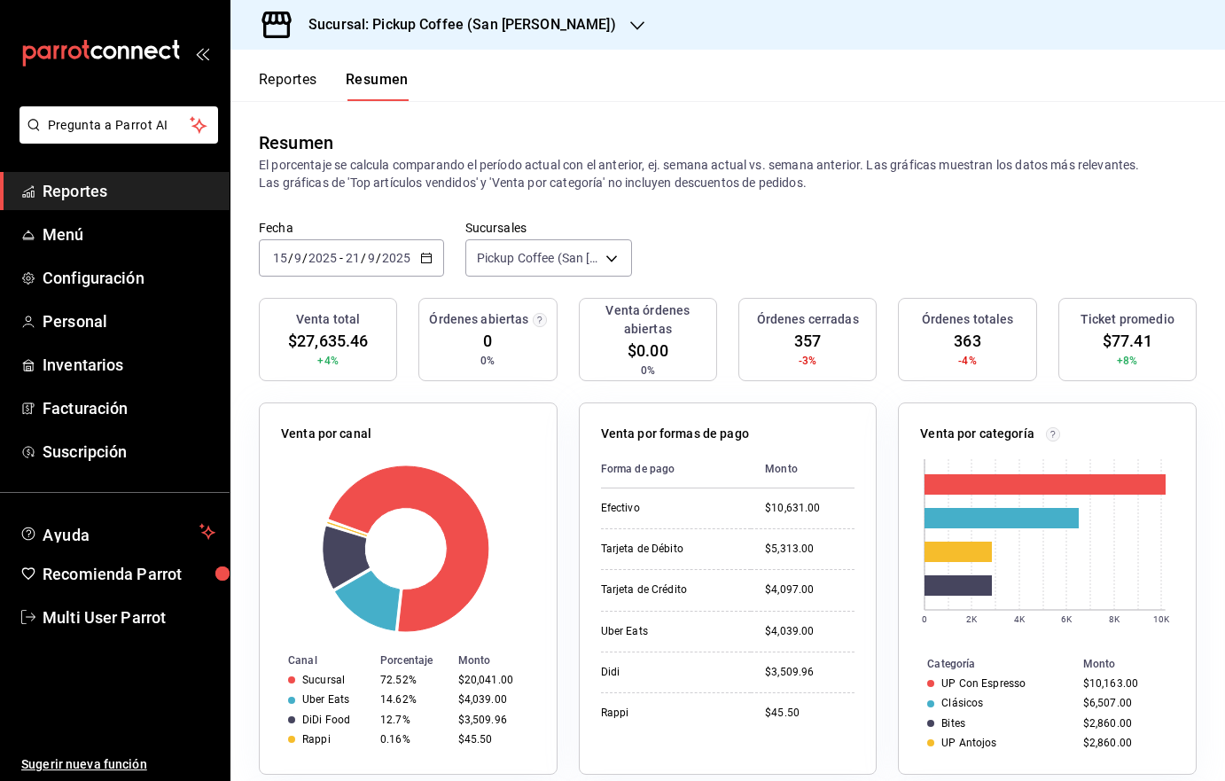
click at [542, 7] on div "Sucursal: Pickup Coffee (San Jeronimo)" at bounding box center [448, 25] width 407 height 50
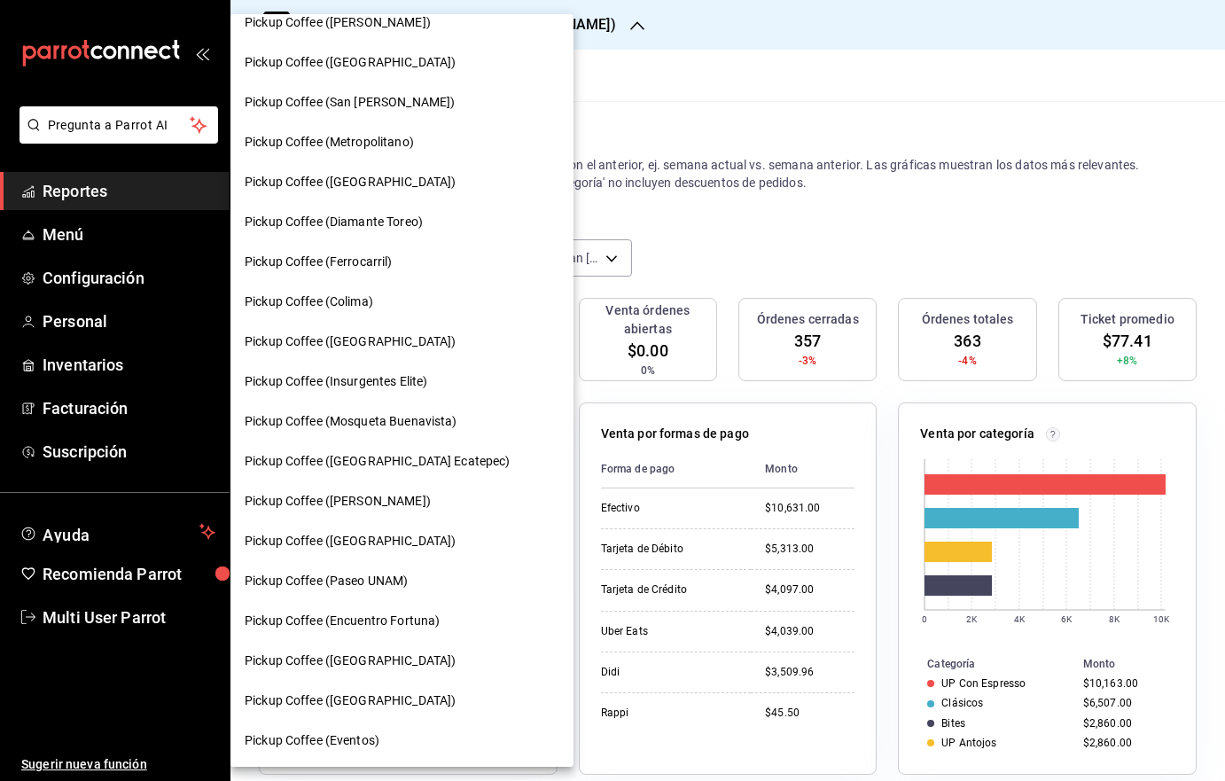
scroll to position [777, 0]
click at [413, 589] on div "Pickup Coffee (Paseo UNAM)" at bounding box center [401, 580] width 343 height 40
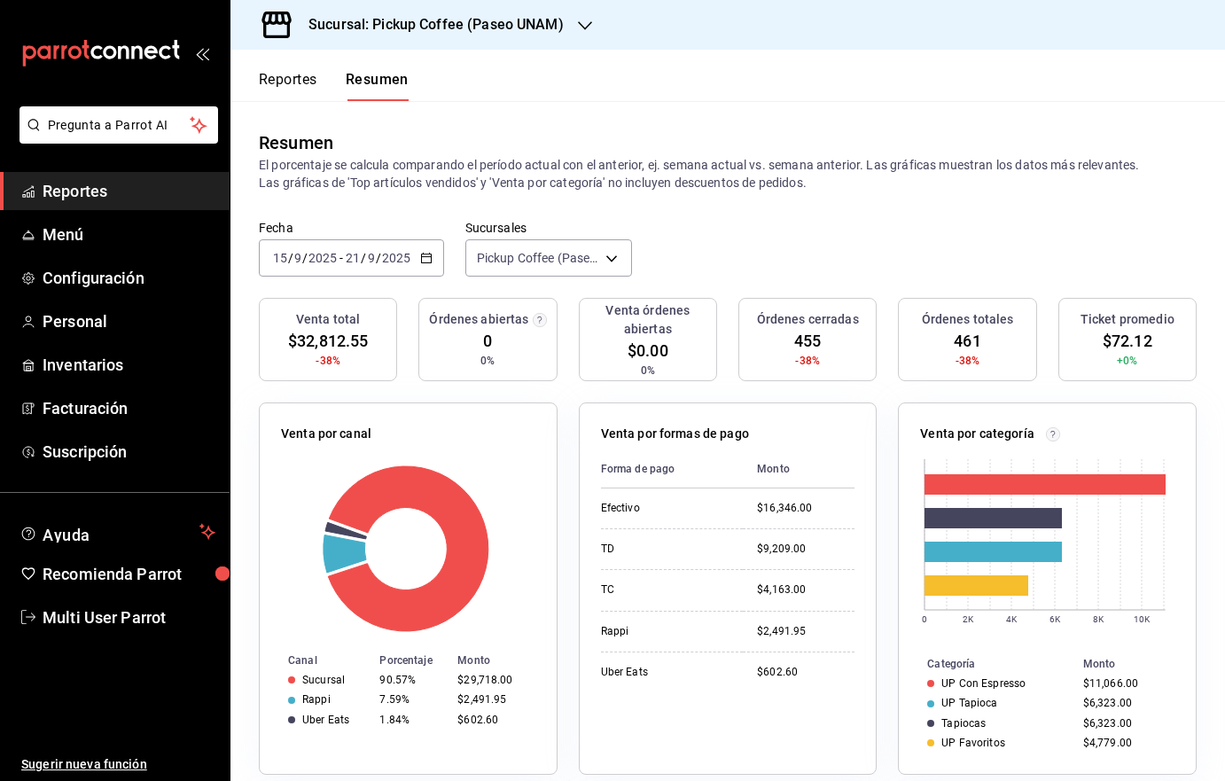
click at [562, 28] on h3 "Sucursal: Pickup Coffee (Paseo UNAM)" at bounding box center [428, 24] width 269 height 21
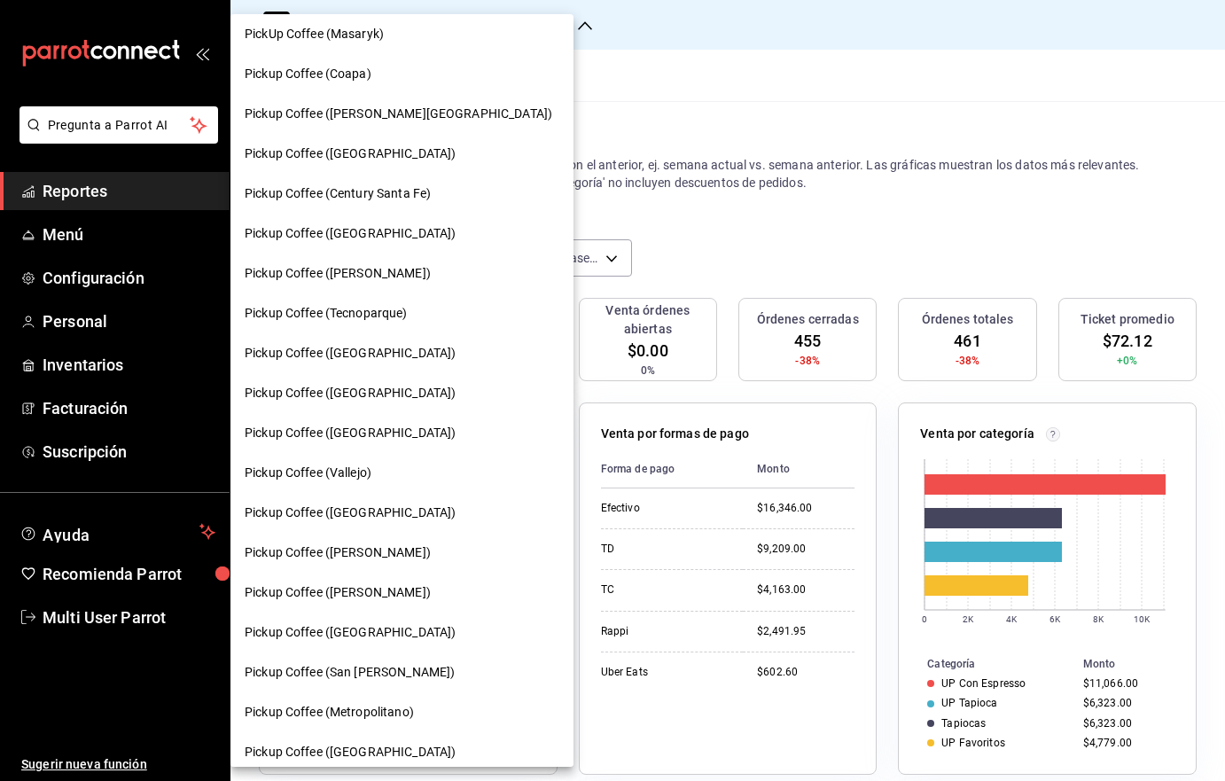
scroll to position [284, 0]
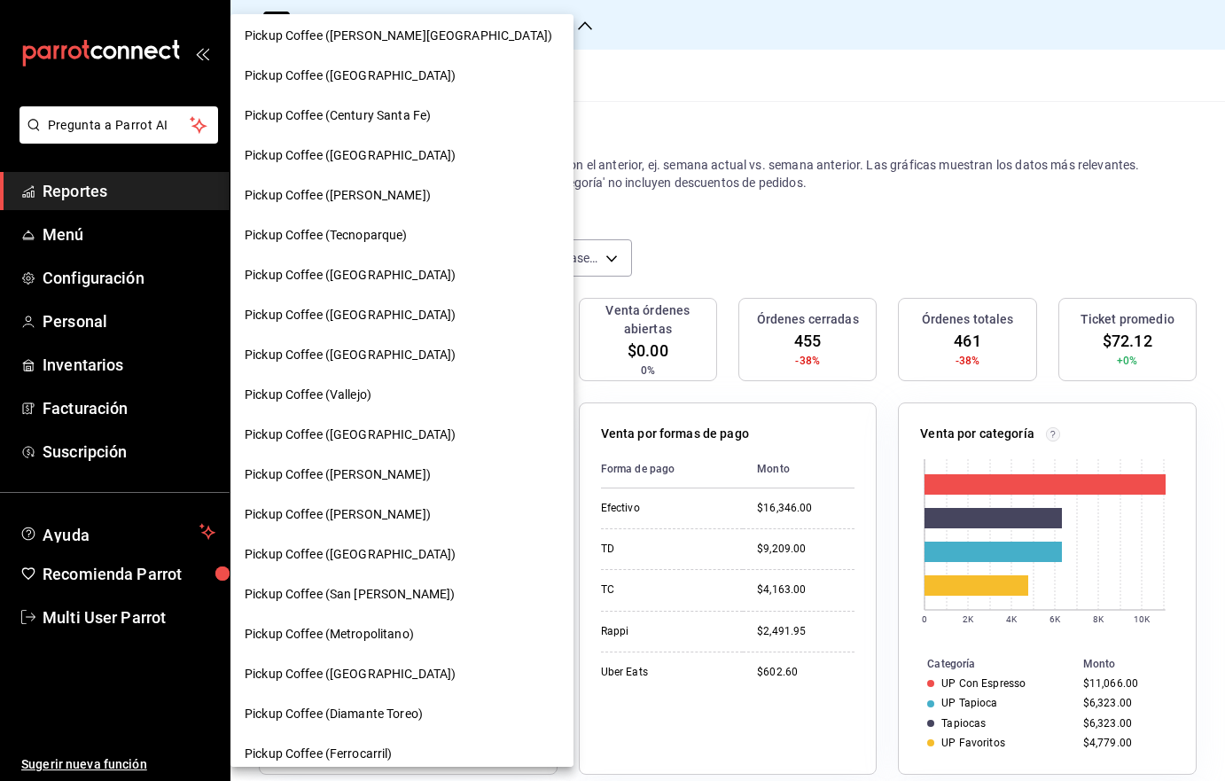
click at [412, 598] on span "Pickup Coffee (San Jeronimo)" at bounding box center [350, 594] width 210 height 19
